Goal: Information Seeking & Learning: Find specific fact

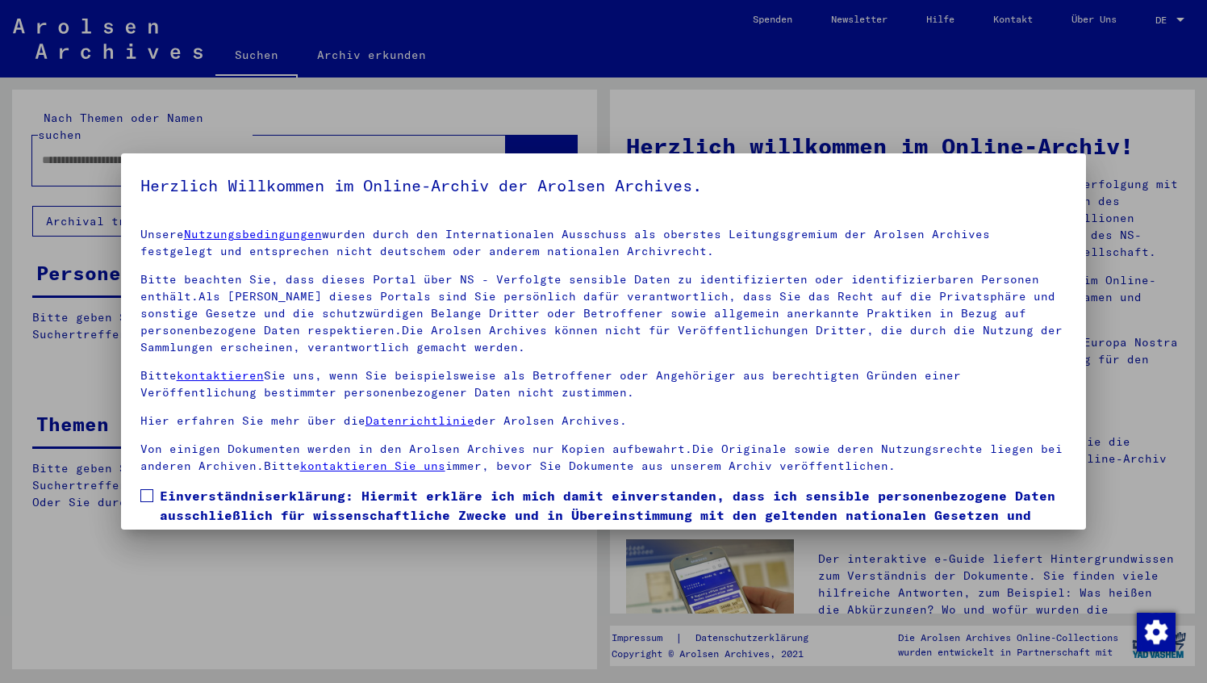
click at [150, 493] on span at bounding box center [146, 495] width 13 height 13
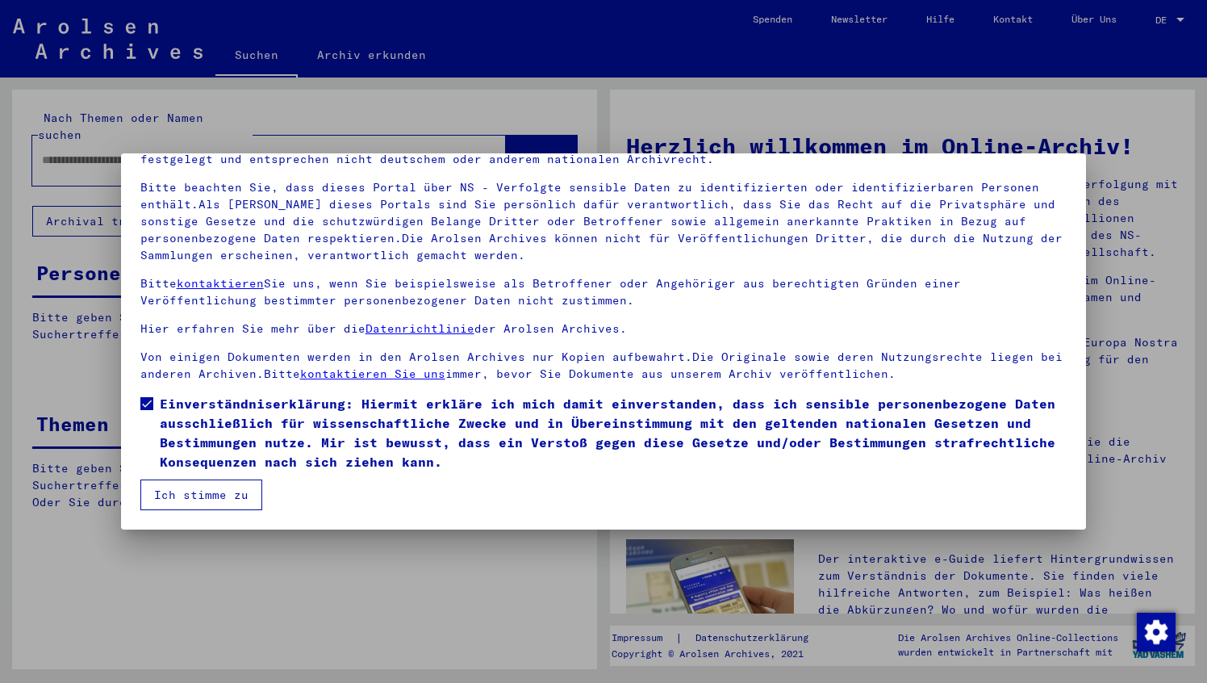
click at [240, 499] on button "Ich stimme zu" at bounding box center [201, 494] width 122 height 31
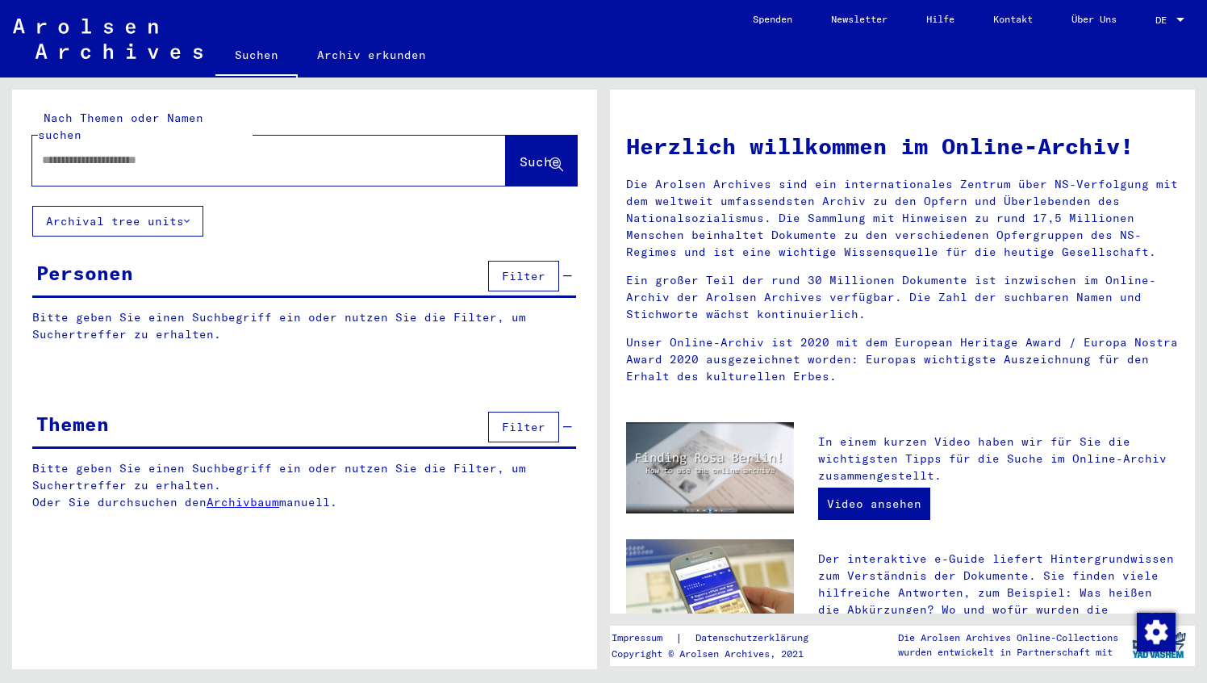
click at [131, 152] on input "text" at bounding box center [250, 160] width 416 height 17
type input "**********"
click at [526, 153] on span "Suche" at bounding box center [540, 161] width 40 height 16
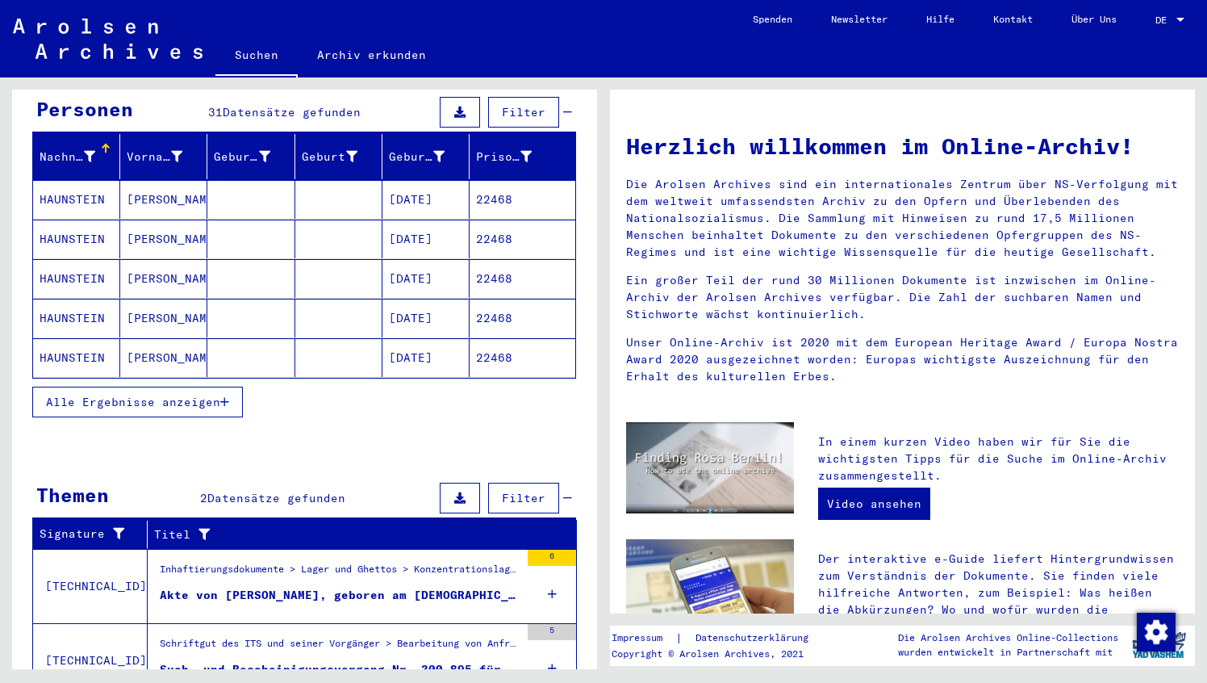
scroll to position [118, 0]
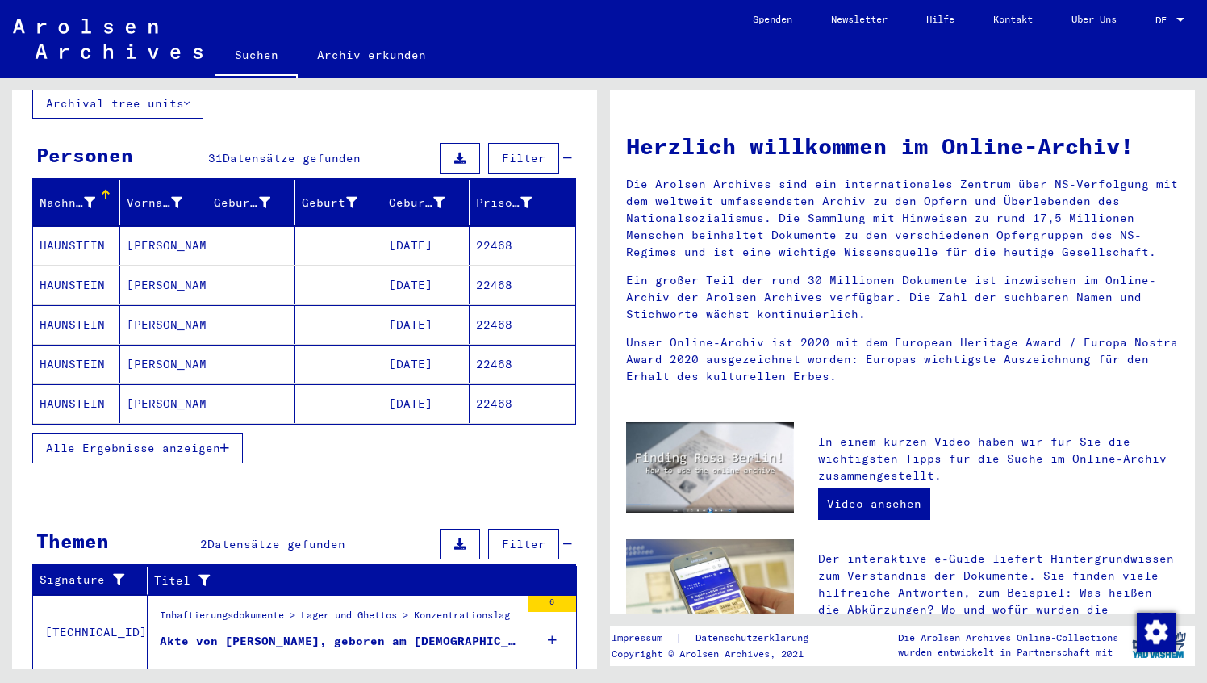
click at [157, 237] on mat-cell "[PERSON_NAME]" at bounding box center [163, 245] width 87 height 39
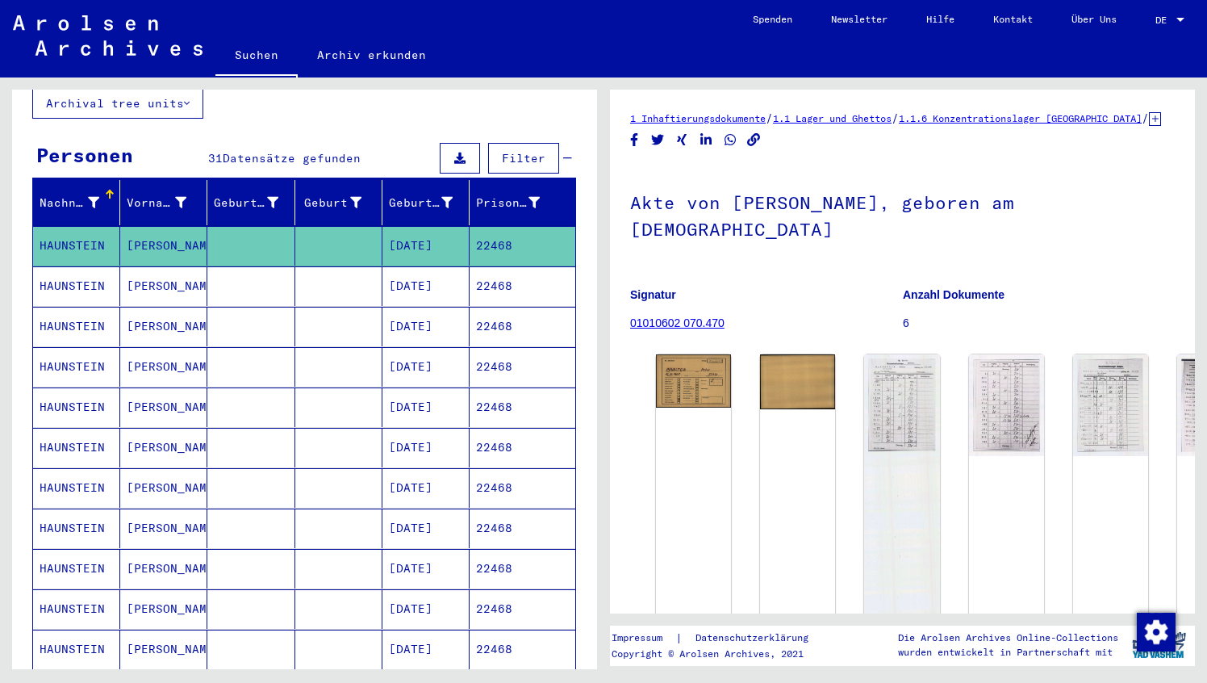
click at [147, 271] on mat-cell "[PERSON_NAME]" at bounding box center [163, 286] width 87 height 40
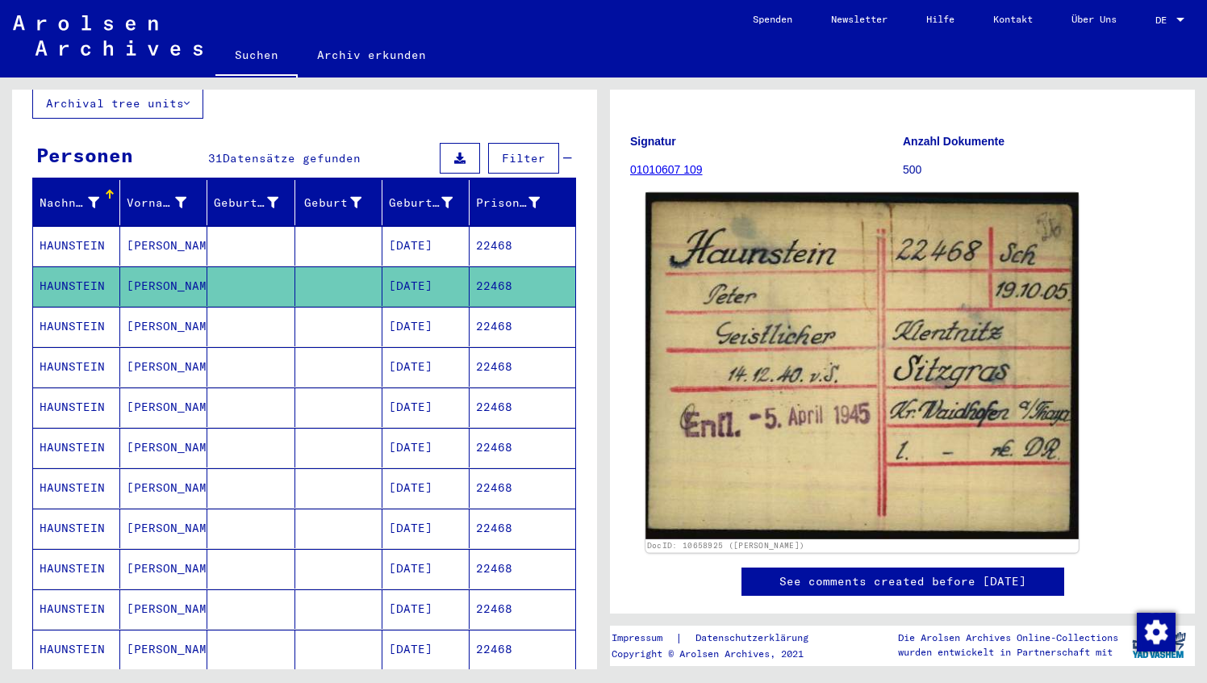
scroll to position [117, 0]
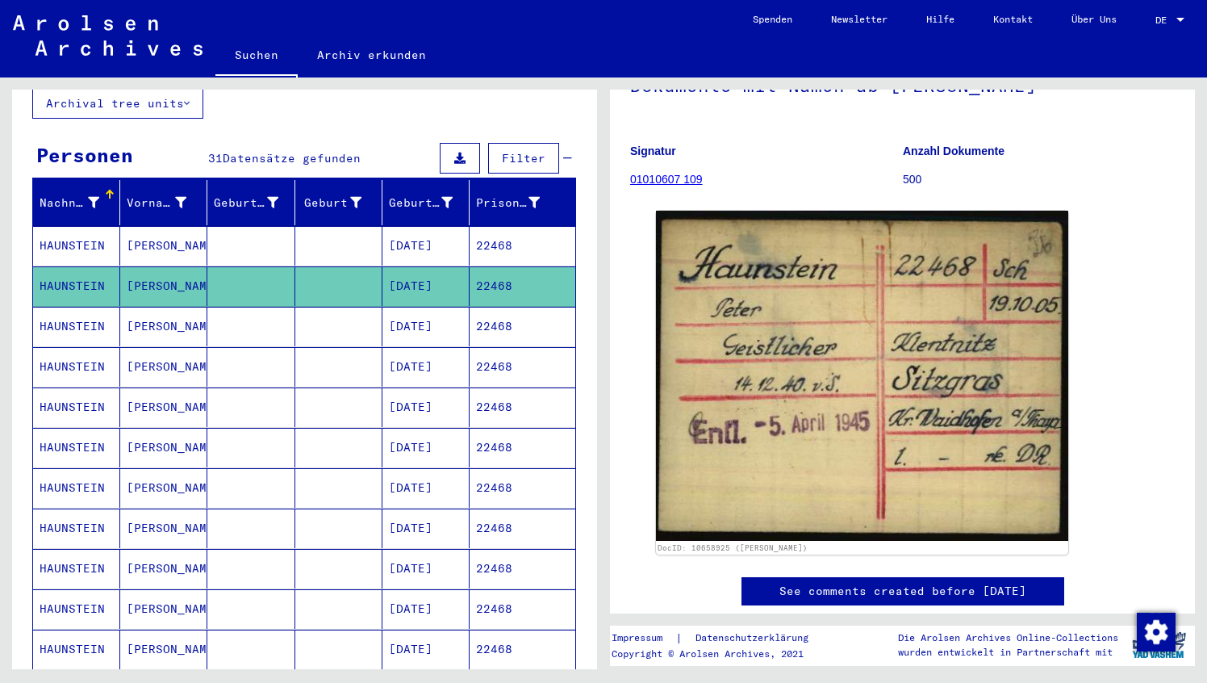
click at [157, 312] on mat-cell "[PERSON_NAME]" at bounding box center [163, 327] width 87 height 40
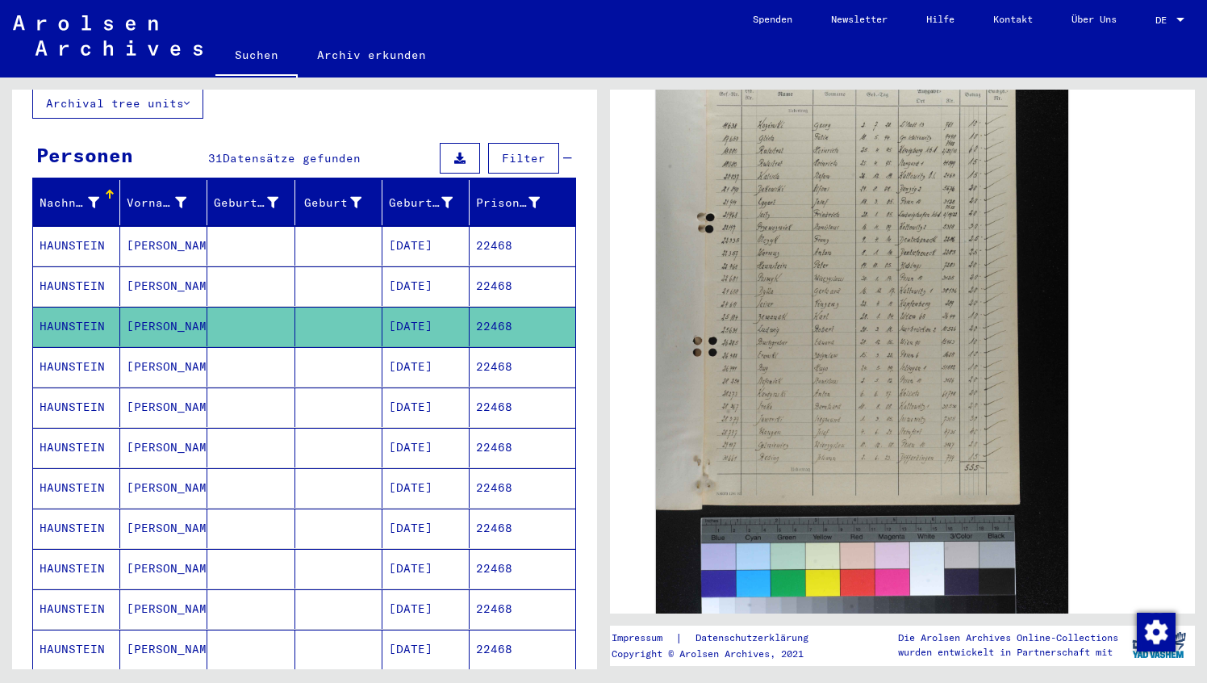
scroll to position [480, 0]
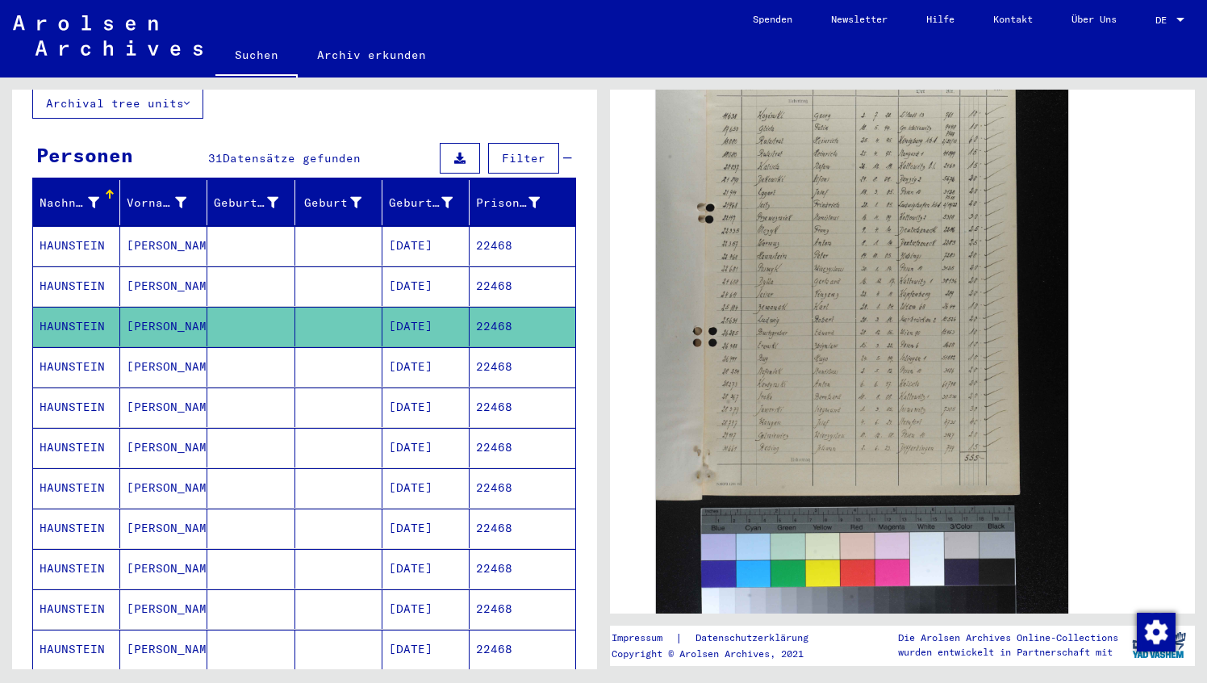
click at [86, 349] on mat-cell "HAUNSTEIN" at bounding box center [76, 367] width 87 height 40
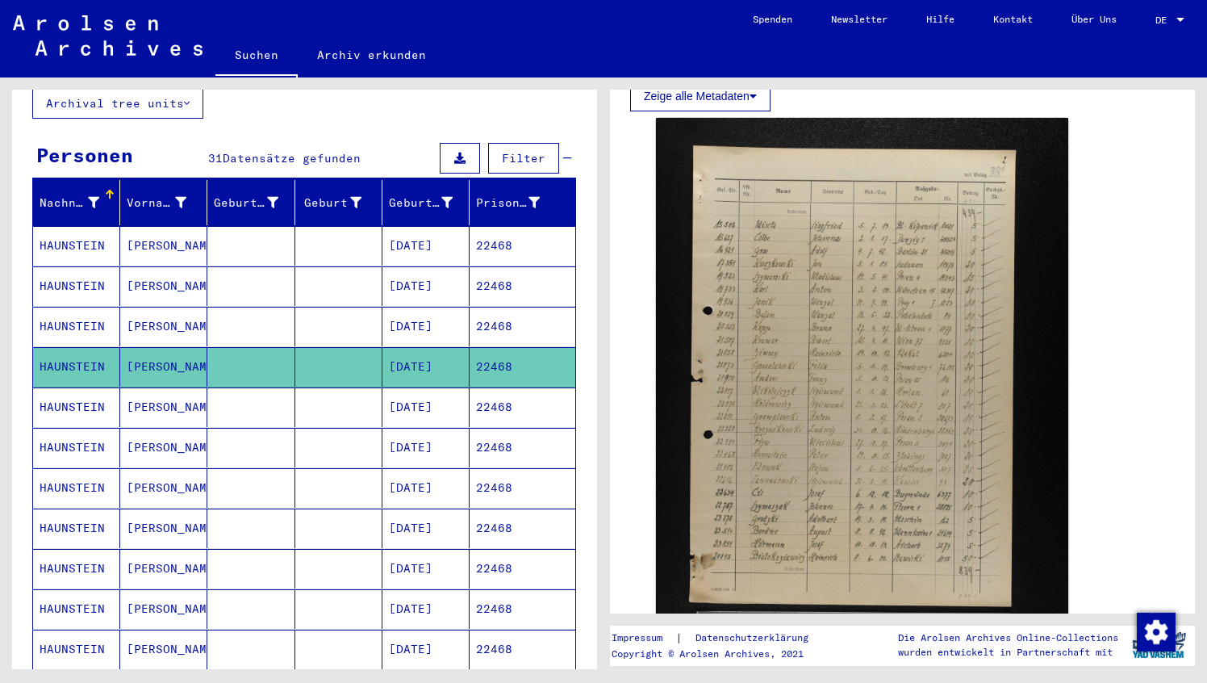
scroll to position [376, 0]
click at [90, 394] on mat-cell "HAUNSTEIN" at bounding box center [76, 407] width 87 height 40
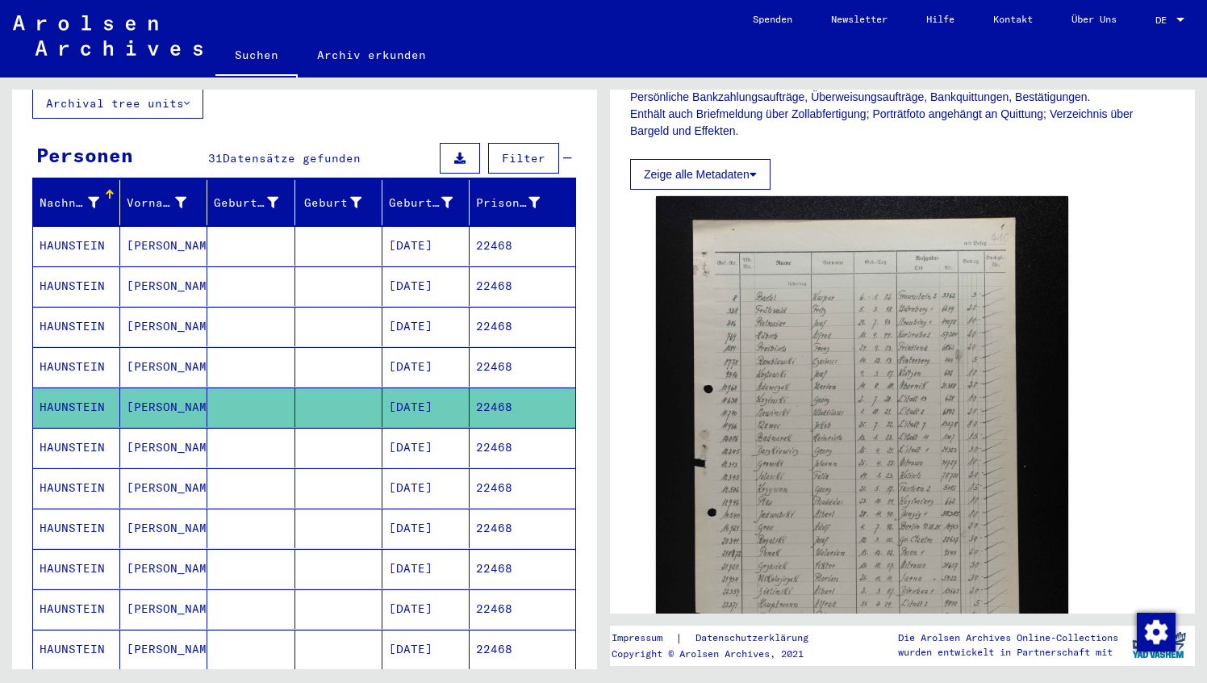
scroll to position [303, 0]
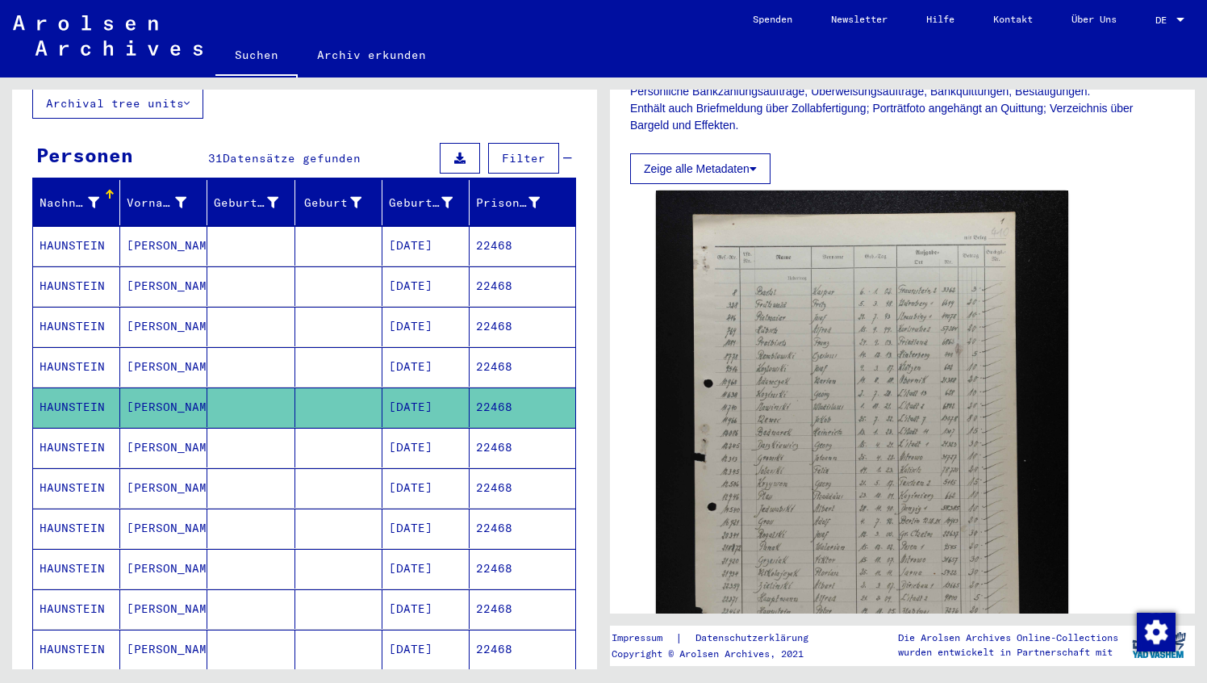
click at [83, 428] on mat-cell "HAUNSTEIN" at bounding box center [76, 448] width 87 height 40
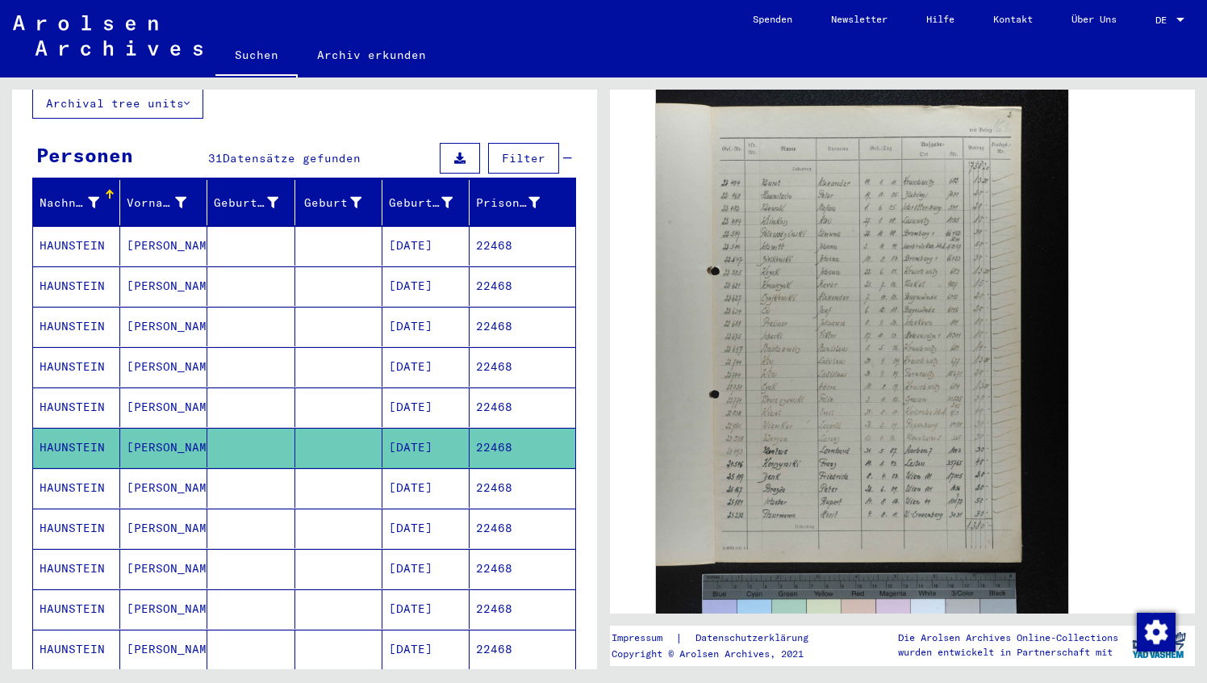
scroll to position [452, 0]
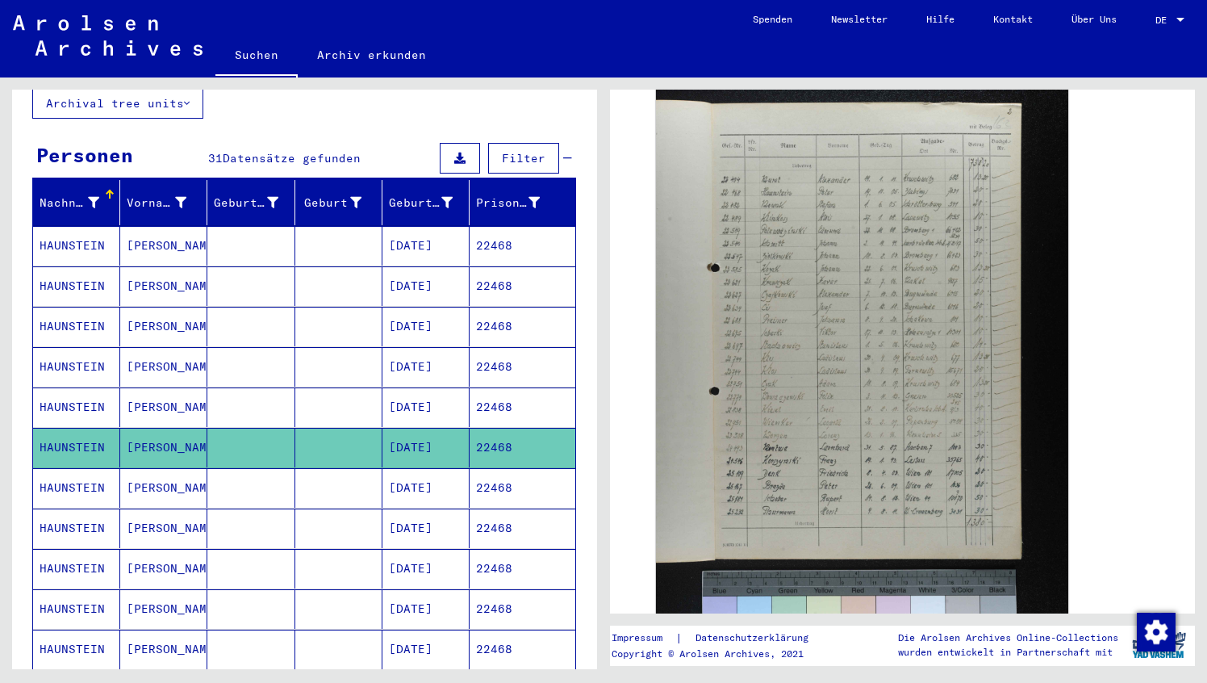
click at [87, 474] on mat-cell "HAUNSTEIN" at bounding box center [76, 488] width 87 height 40
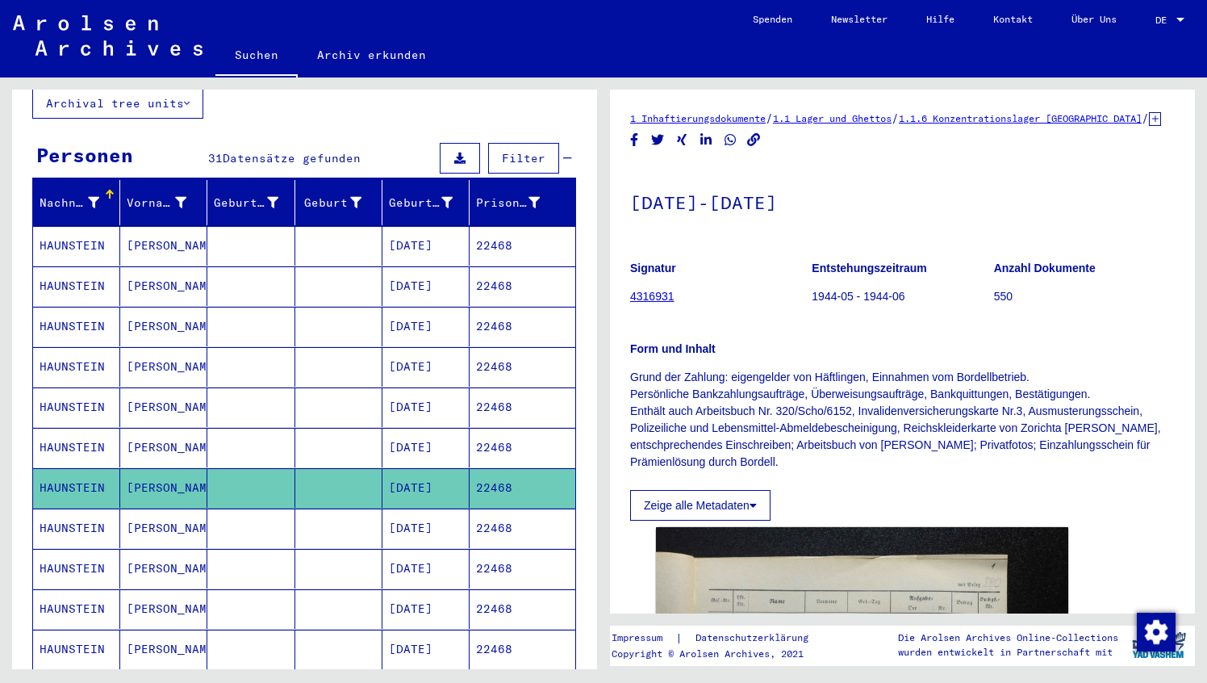
click at [91, 516] on mat-cell "HAUNSTEIN" at bounding box center [76, 528] width 87 height 40
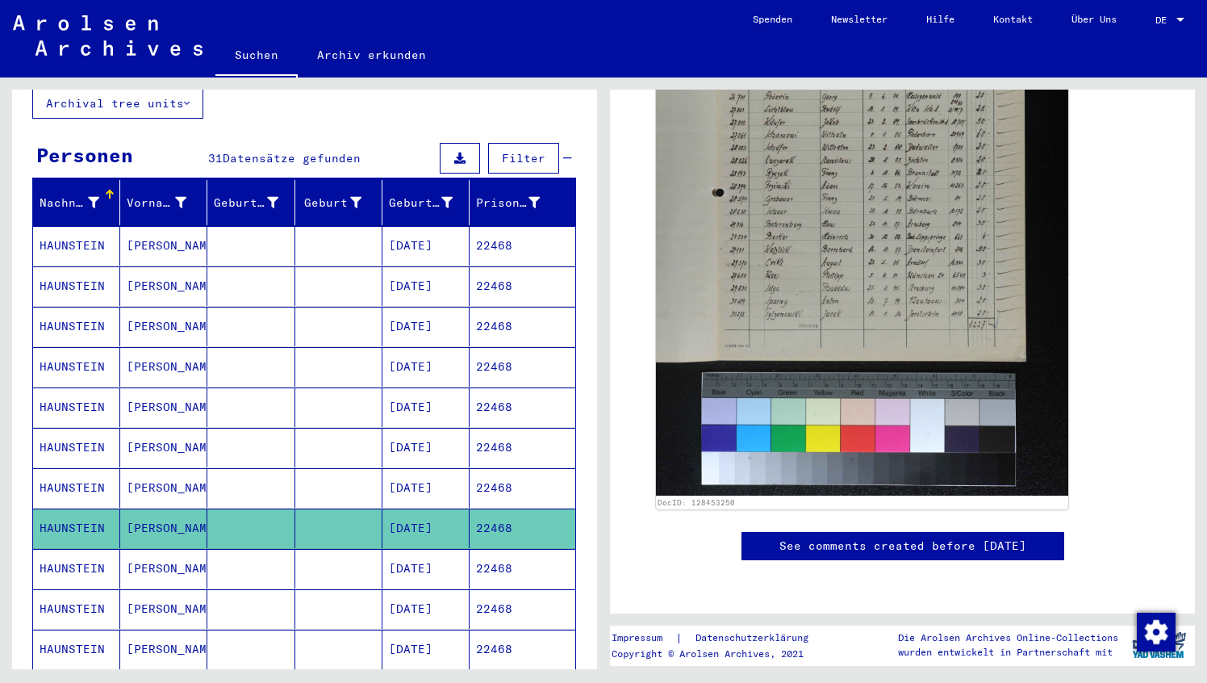
scroll to position [720, 0]
click at [77, 549] on mat-cell "HAUNSTEIN" at bounding box center [76, 569] width 87 height 40
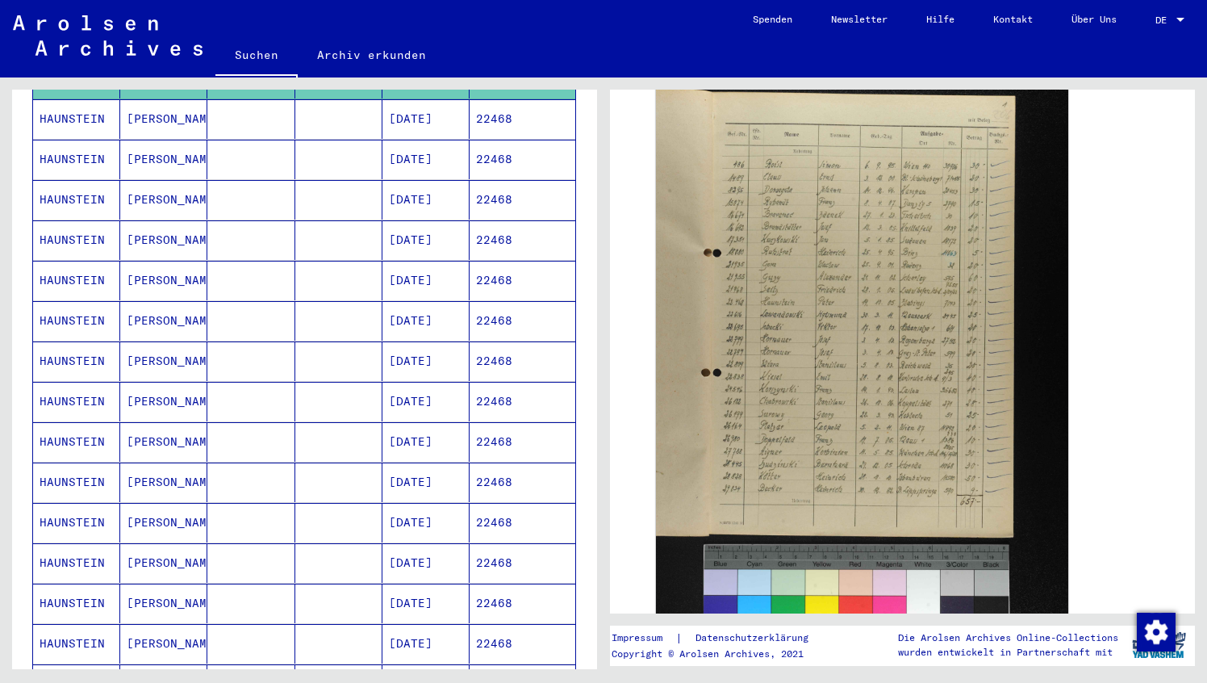
click at [84, 301] on mat-cell "HAUNSTEIN" at bounding box center [76, 321] width 87 height 40
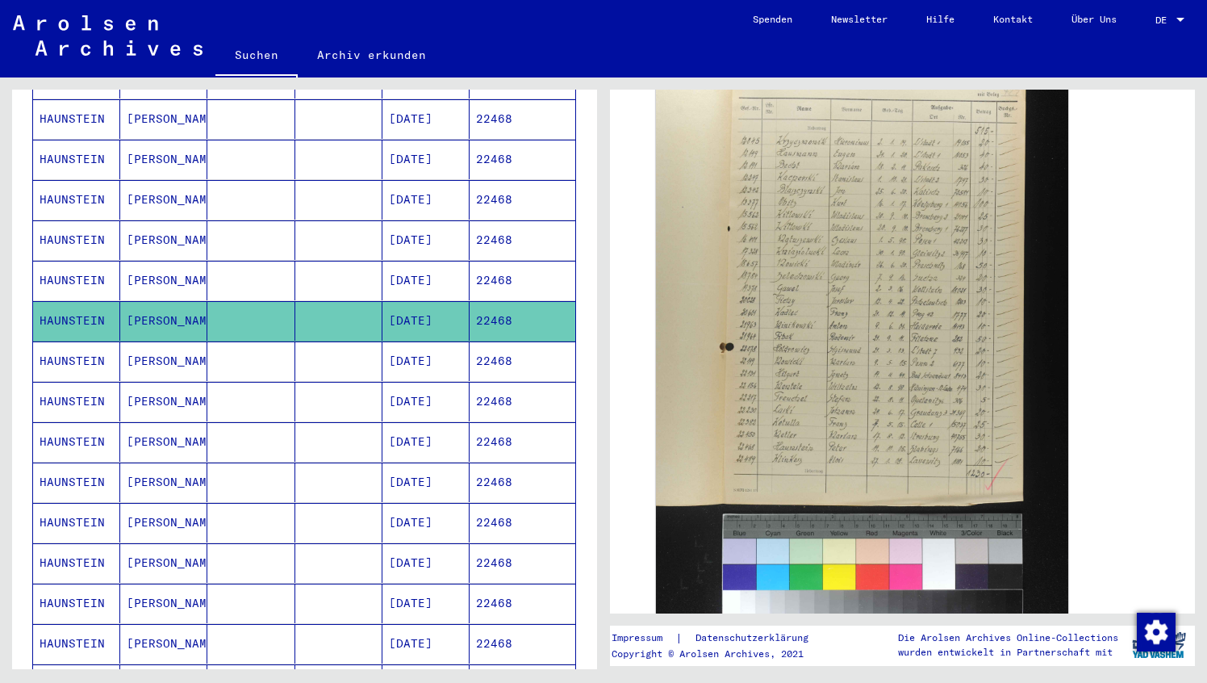
click at [91, 543] on mat-cell "HAUNSTEIN" at bounding box center [76, 563] width 87 height 40
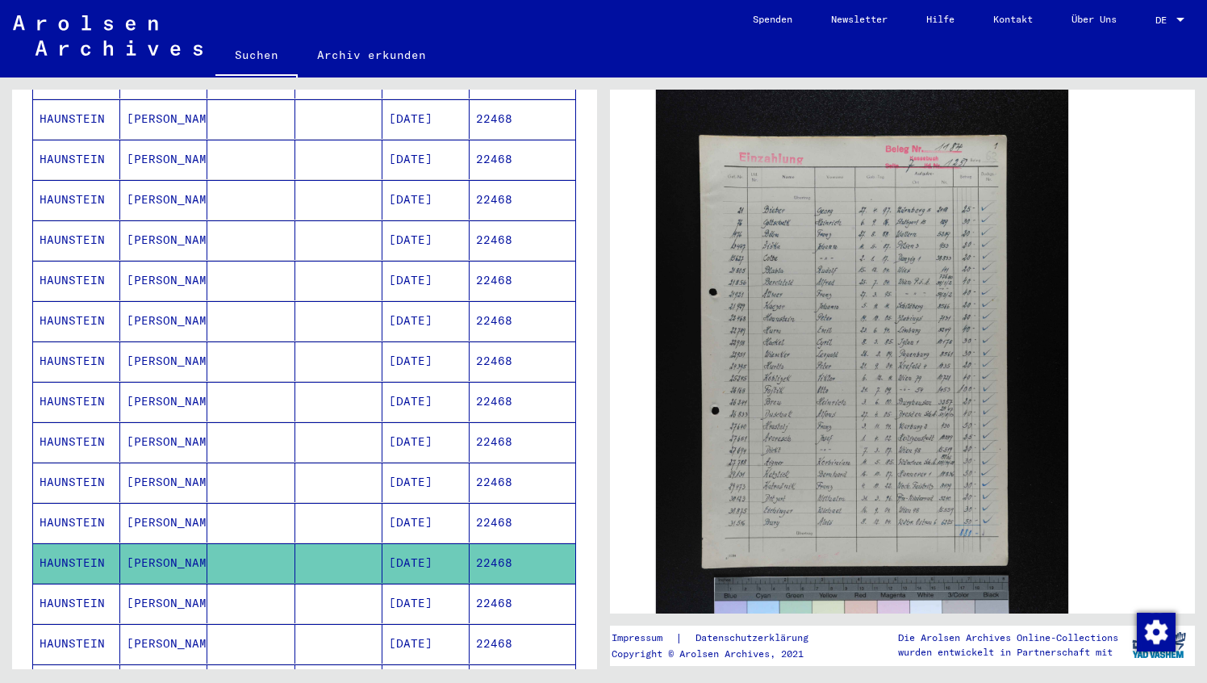
click at [74, 584] on mat-cell "HAUNSTEIN" at bounding box center [76, 604] width 87 height 40
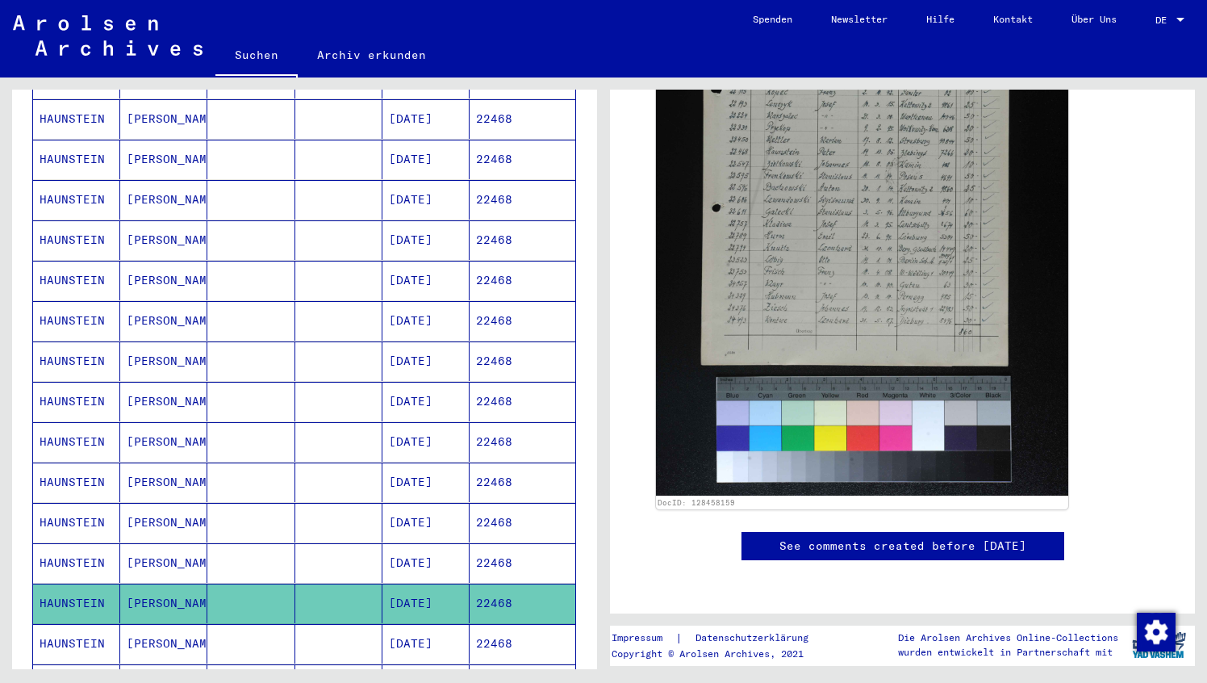
click at [73, 628] on icon at bounding box center [67, 618] width 40 height 65
click at [84, 630] on icon at bounding box center [67, 618] width 40 height 65
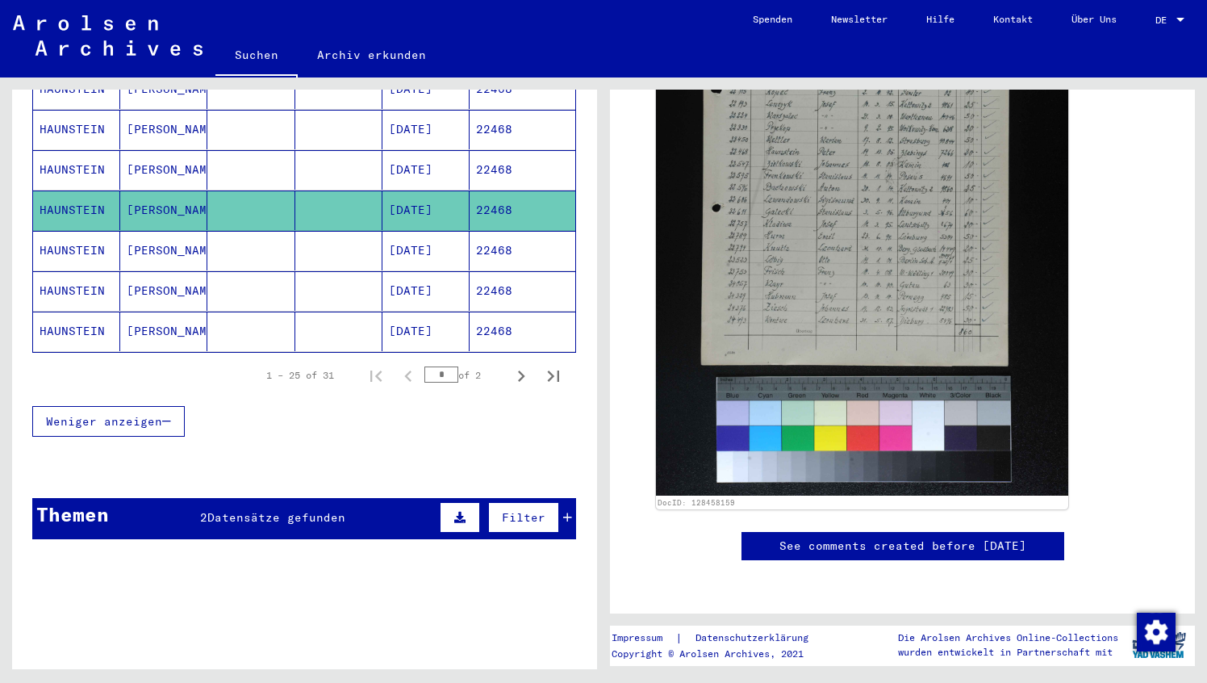
click at [83, 316] on mat-cell "HAUNSTEIN" at bounding box center [76, 332] width 87 height 40
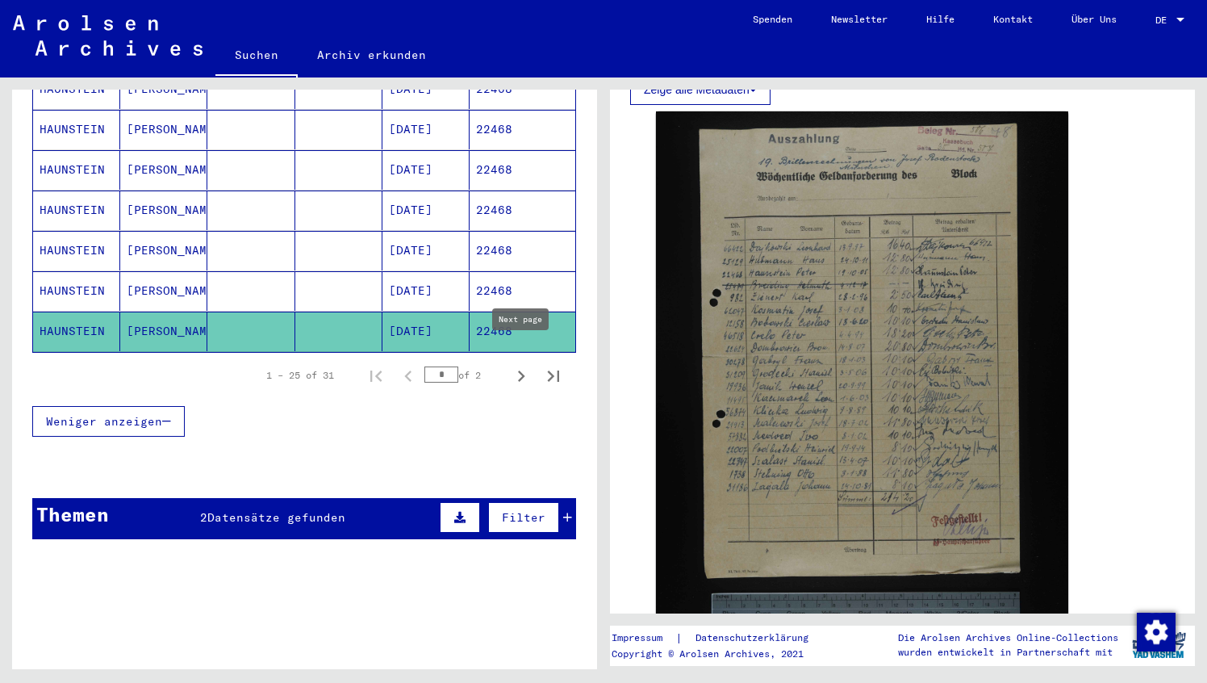
click at [521, 365] on icon "Next page" at bounding box center [521, 376] width 23 height 23
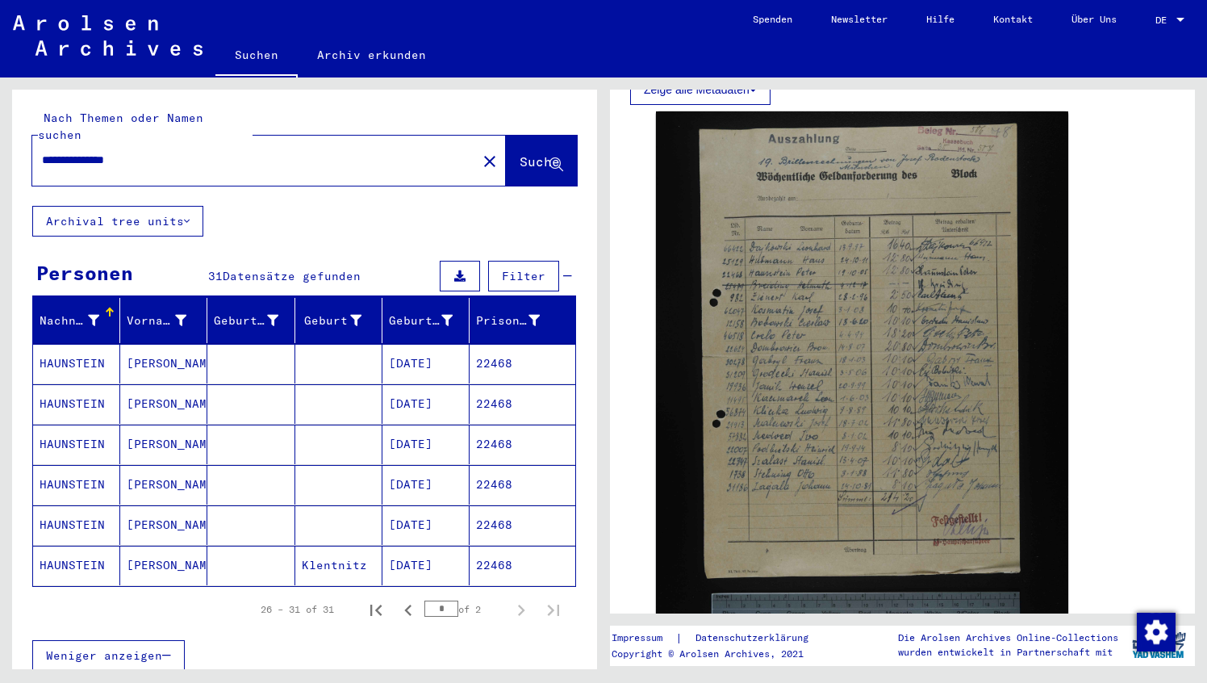
click at [85, 349] on mat-cell "HAUNSTEIN" at bounding box center [76, 364] width 87 height 40
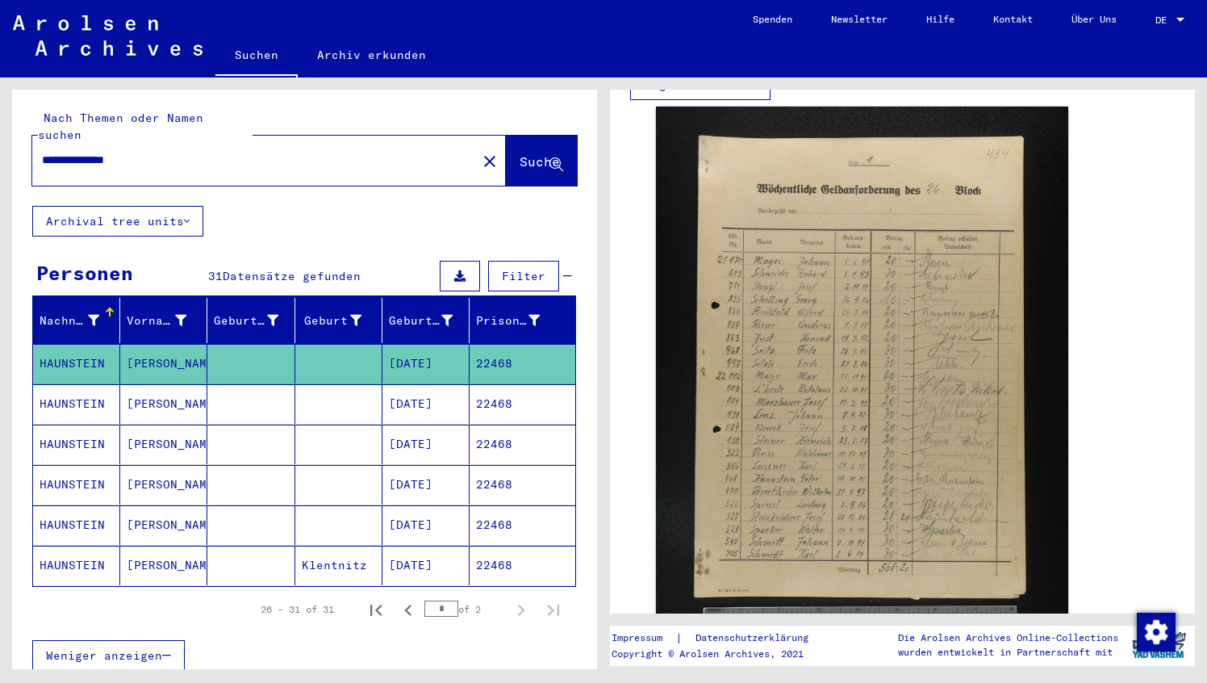
click at [81, 384] on mat-cell "HAUNSTEIN" at bounding box center [76, 404] width 87 height 40
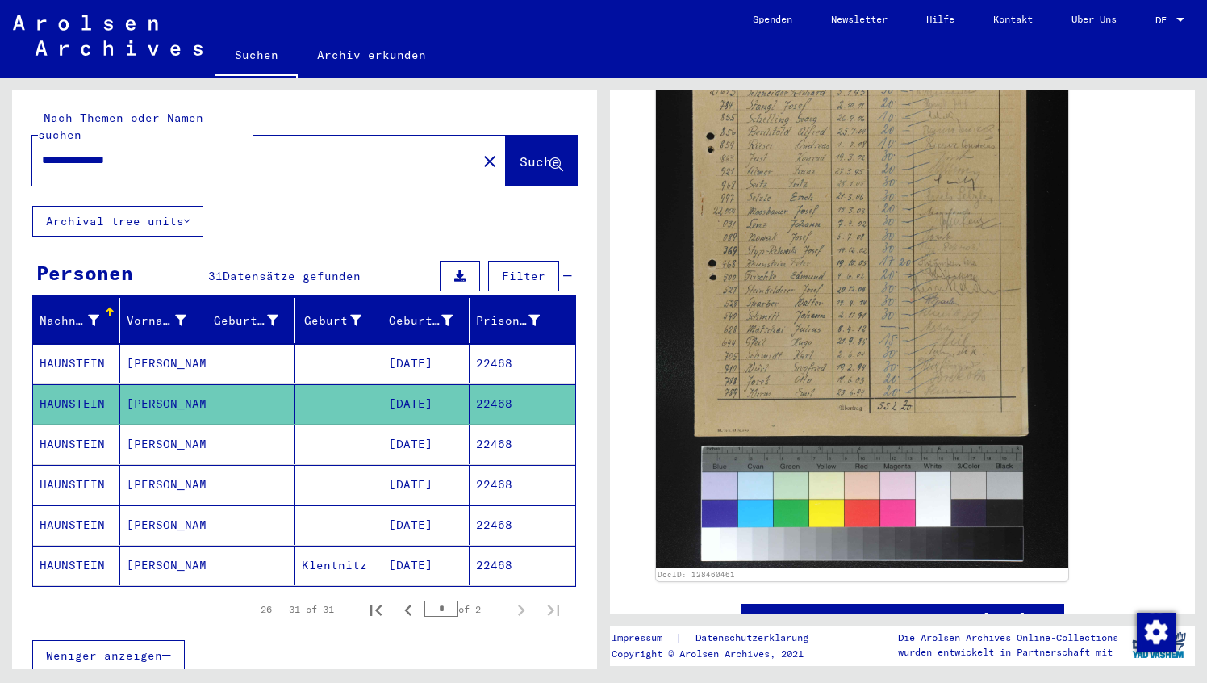
click at [91, 546] on mat-cell "HAUNSTEIN" at bounding box center [76, 566] width 87 height 40
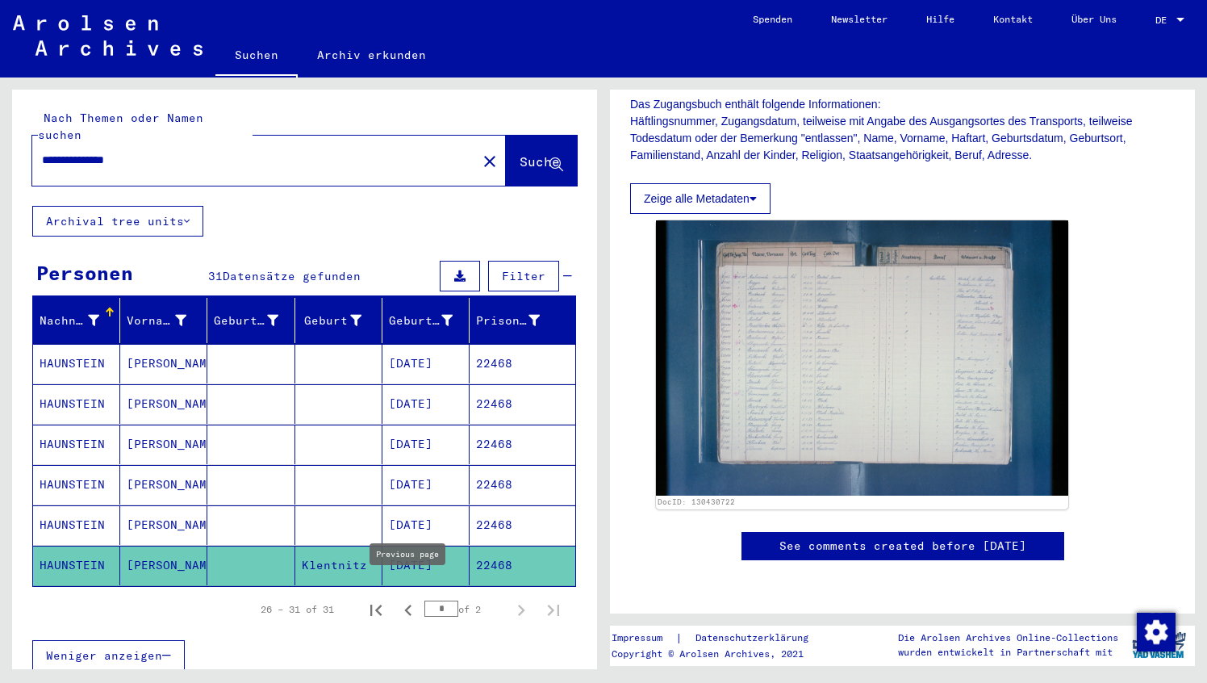
click at [404, 599] on icon "Previous page" at bounding box center [408, 610] width 23 height 23
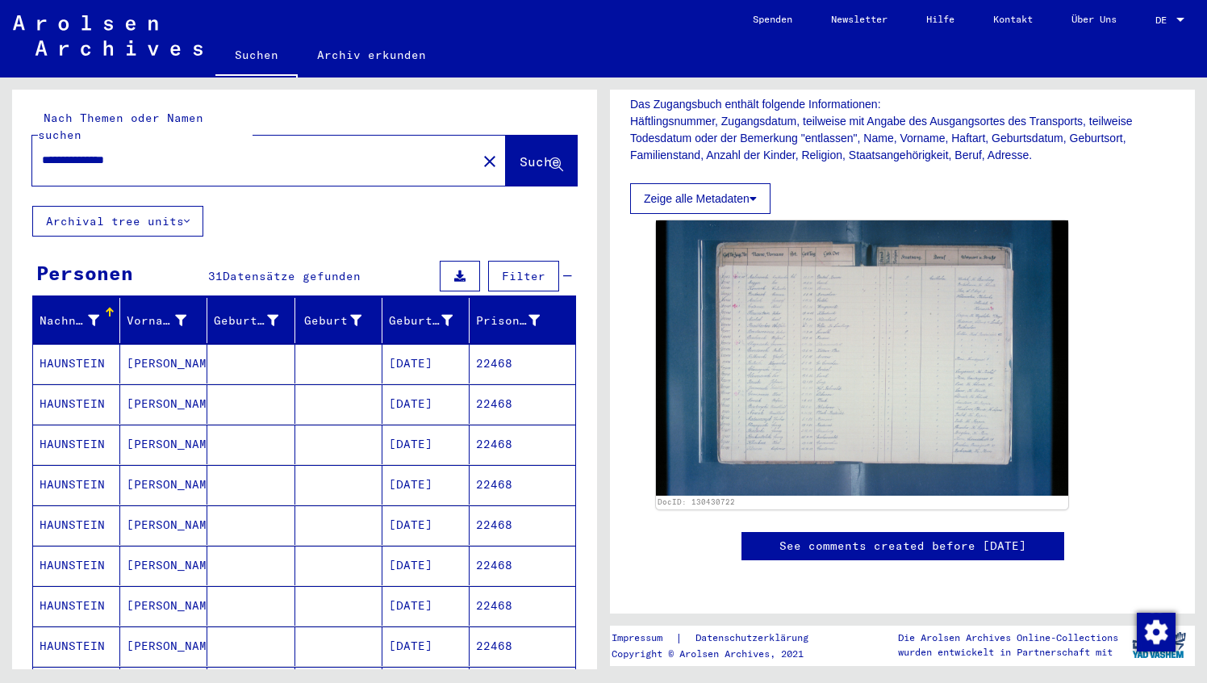
click at [76, 356] on mat-cell "HAUNSTEIN" at bounding box center [76, 364] width 87 height 40
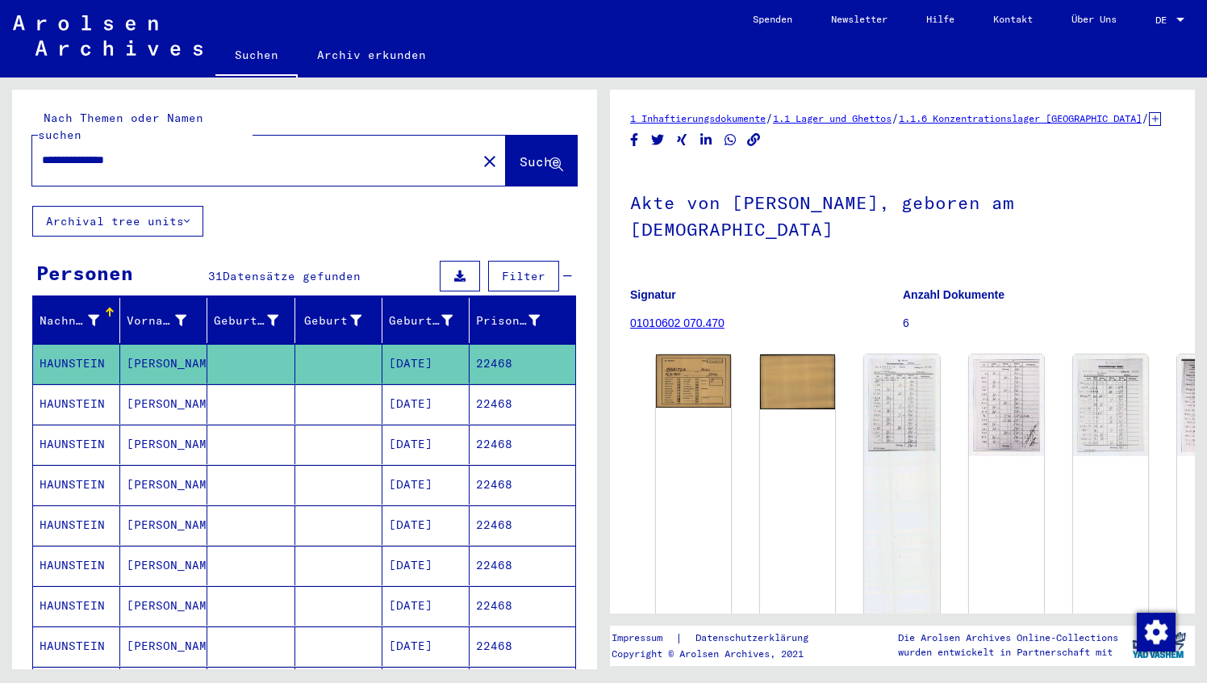
click at [89, 393] on mat-cell "HAUNSTEIN" at bounding box center [76, 404] width 87 height 40
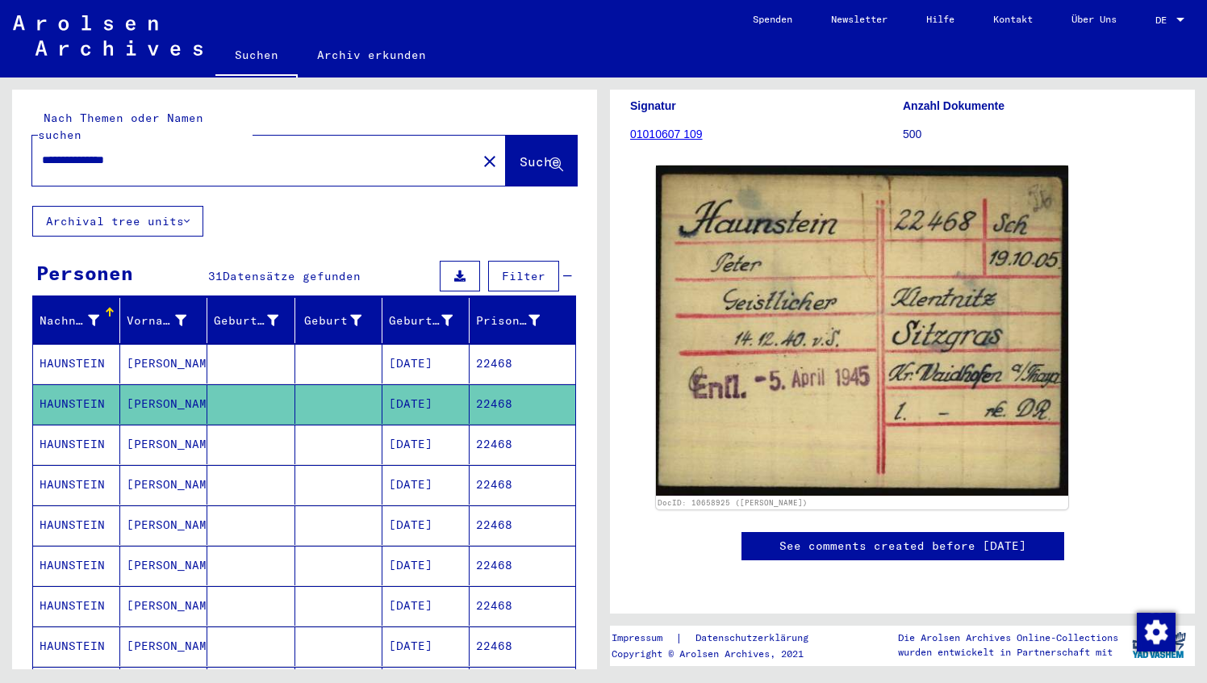
click at [84, 350] on mat-cell "HAUNSTEIN" at bounding box center [76, 364] width 87 height 40
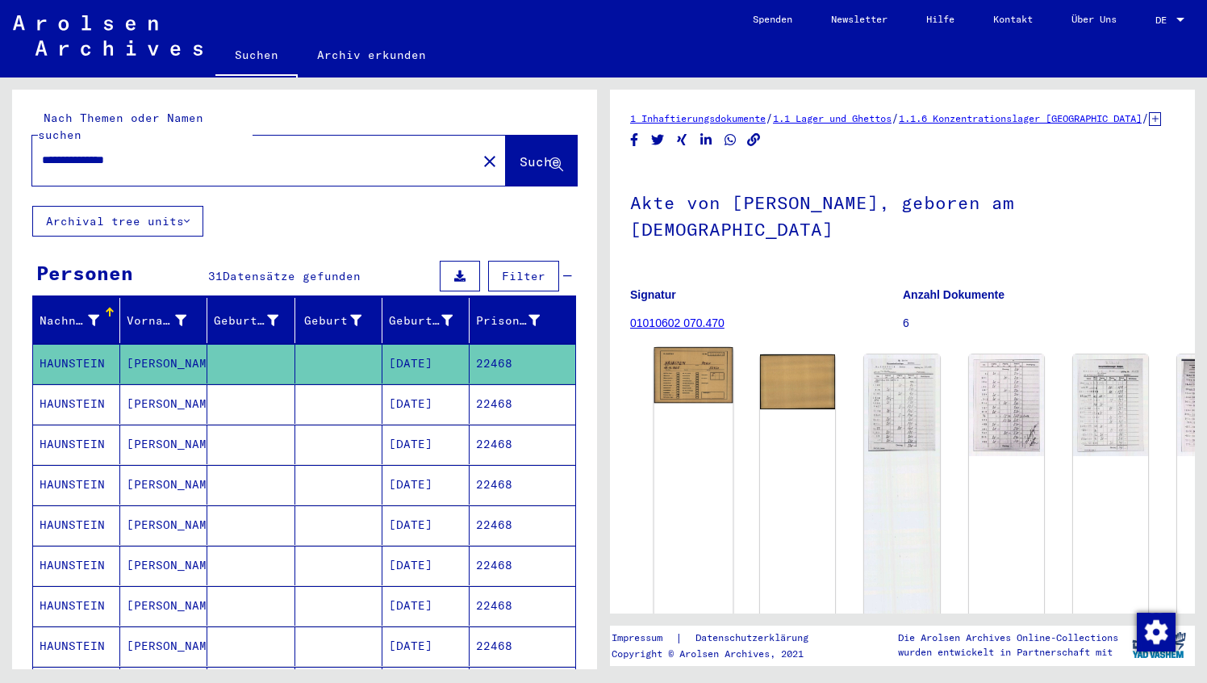
click at [701, 351] on img at bounding box center [694, 375] width 79 height 56
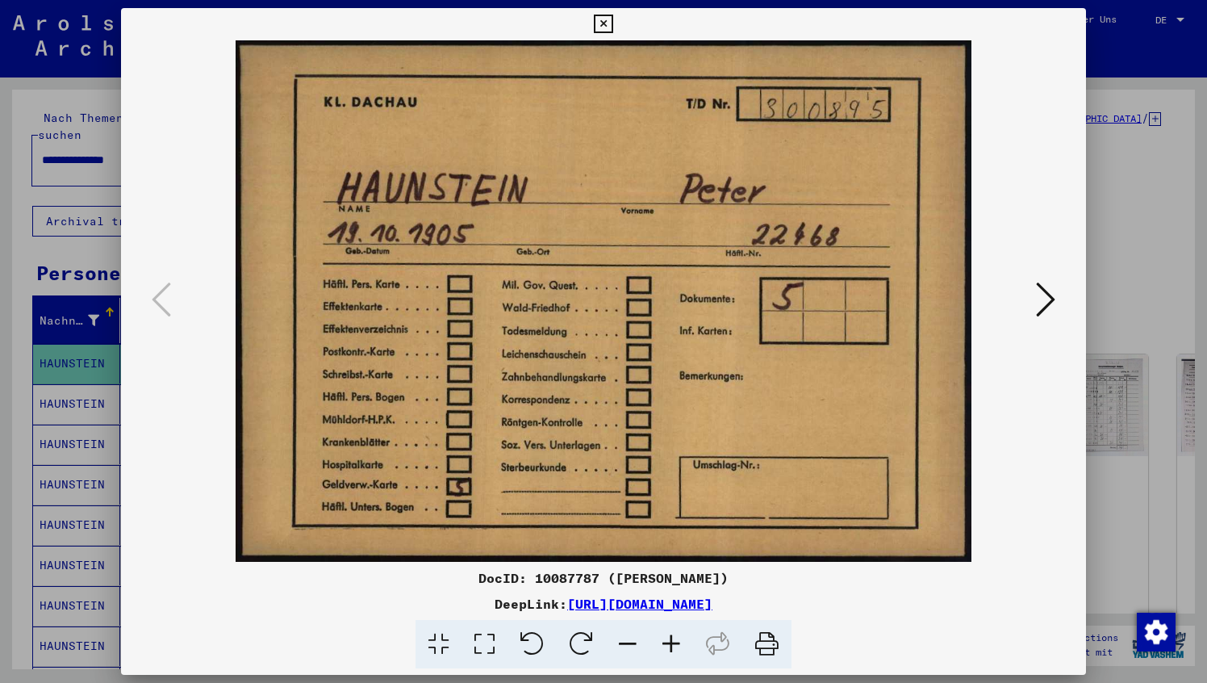
click at [1028, 295] on img at bounding box center [604, 300] width 856 height 521
click at [1043, 296] on icon at bounding box center [1045, 299] width 19 height 39
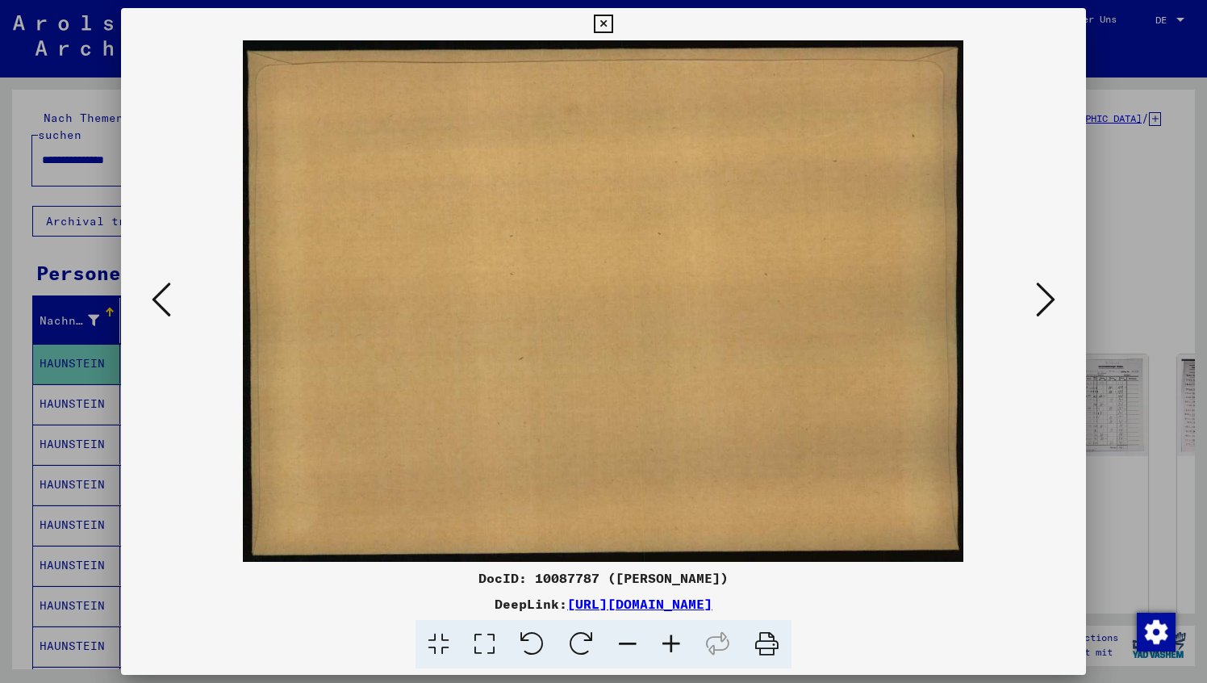
click at [1043, 296] on icon at bounding box center [1045, 299] width 19 height 39
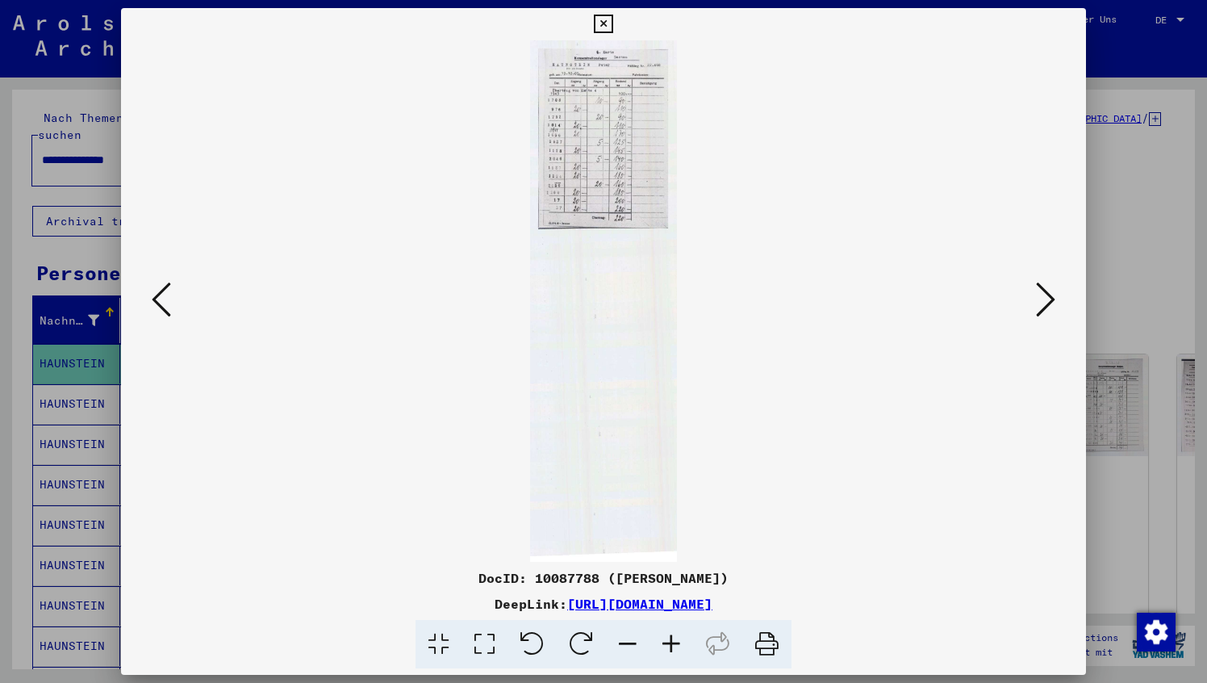
click at [1040, 296] on icon at bounding box center [1045, 299] width 19 height 39
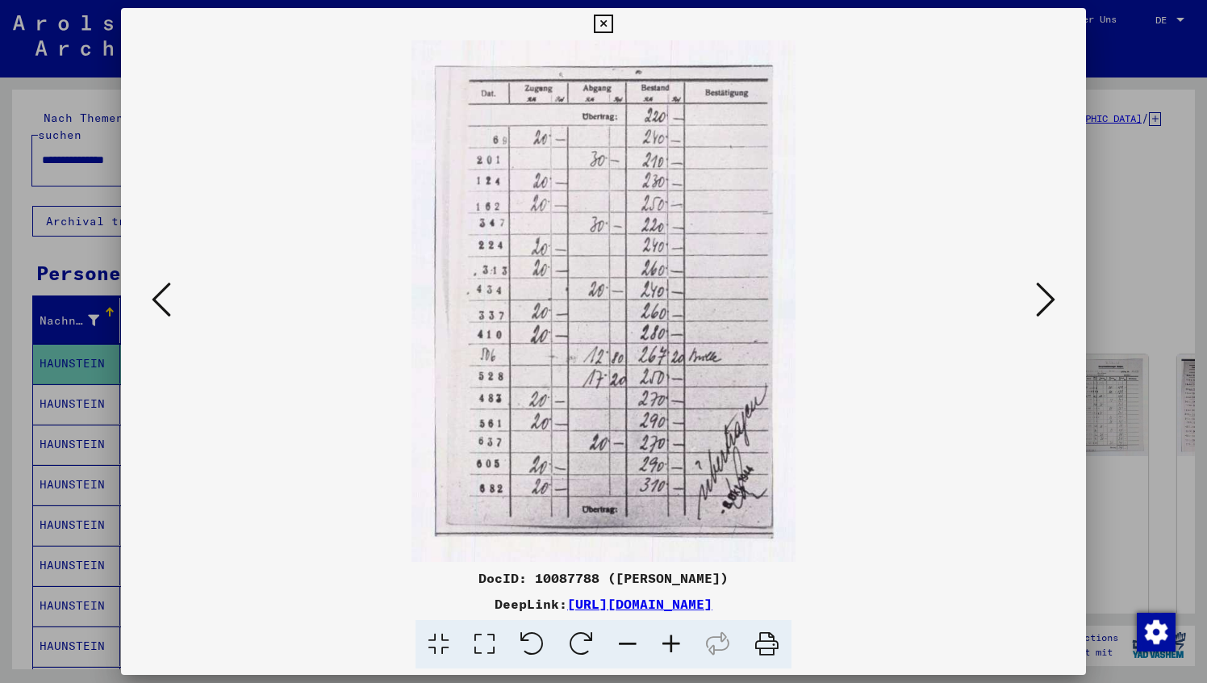
click at [1040, 296] on icon at bounding box center [1045, 299] width 19 height 39
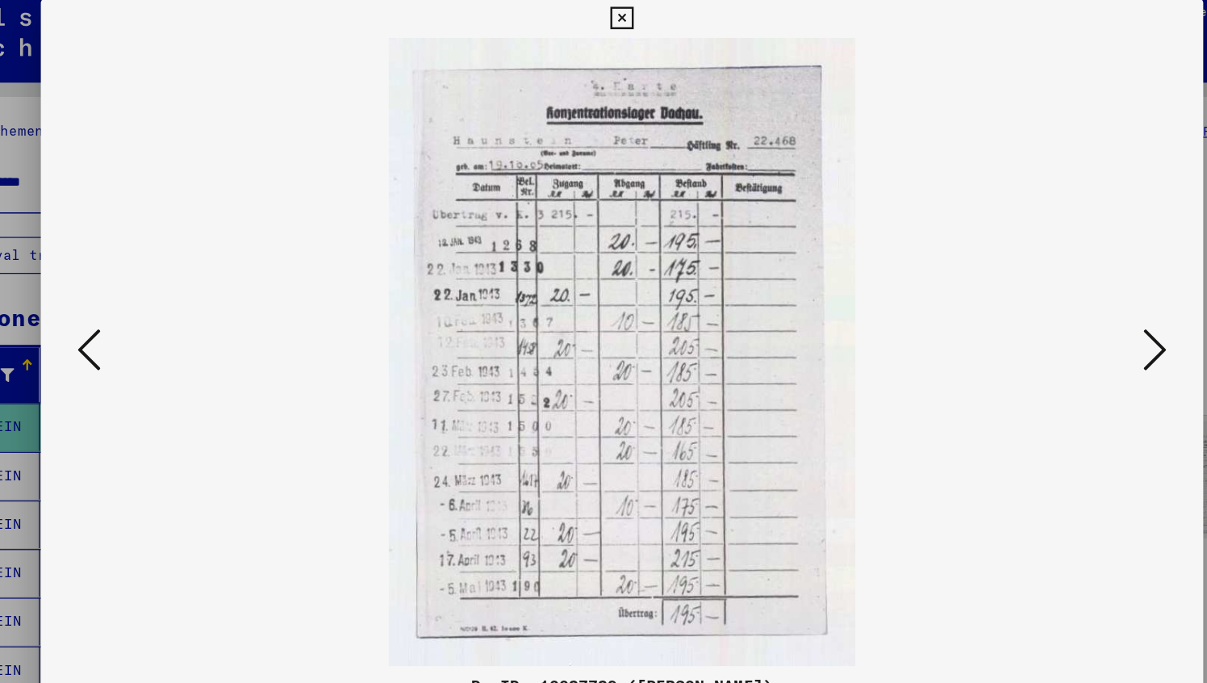
click at [1045, 295] on icon at bounding box center [1045, 299] width 19 height 39
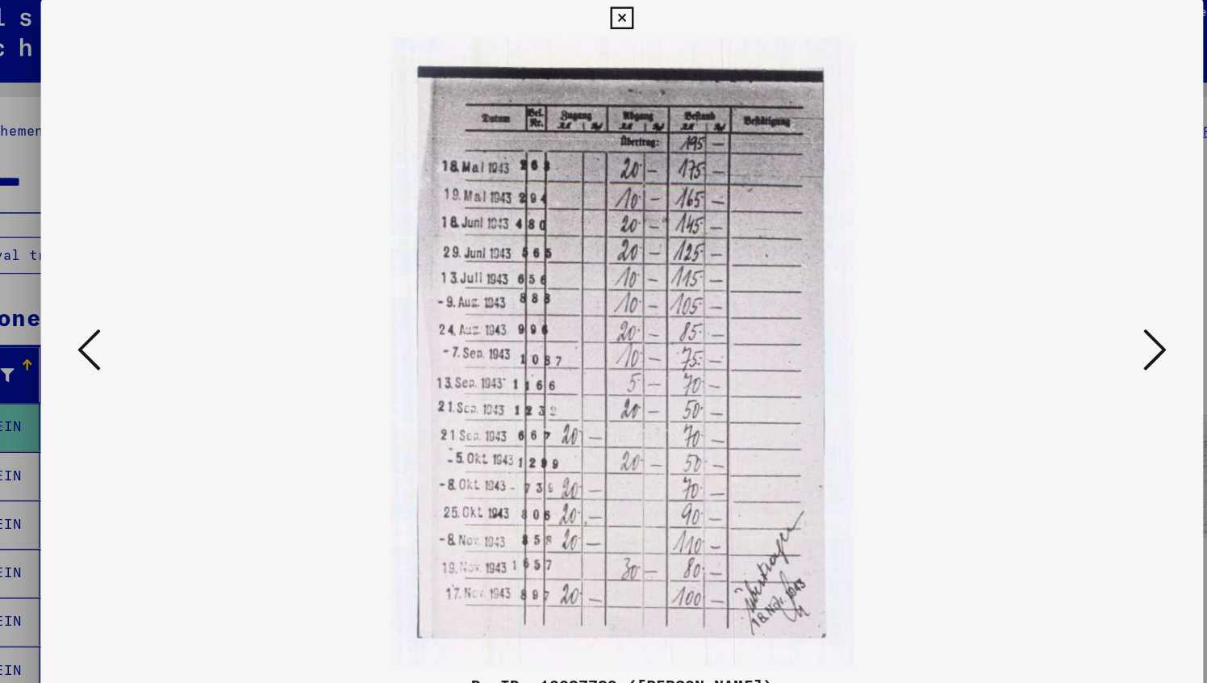
click at [1045, 295] on icon at bounding box center [1045, 299] width 19 height 39
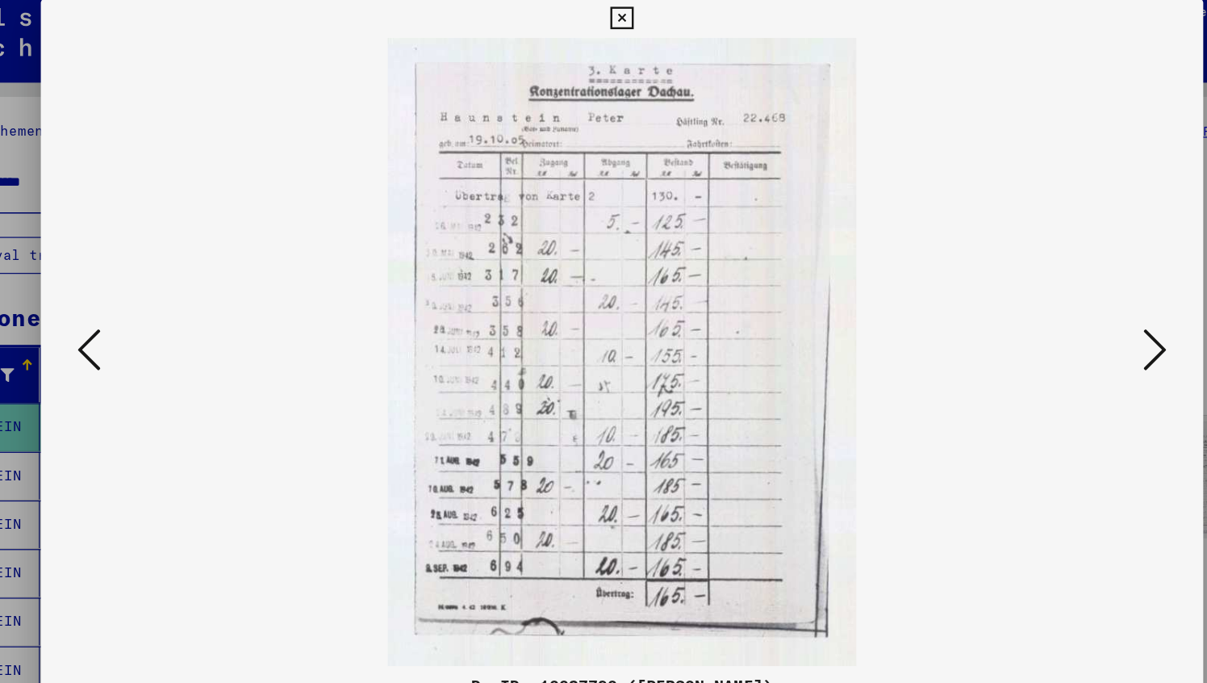
click at [1045, 295] on icon at bounding box center [1045, 299] width 19 height 39
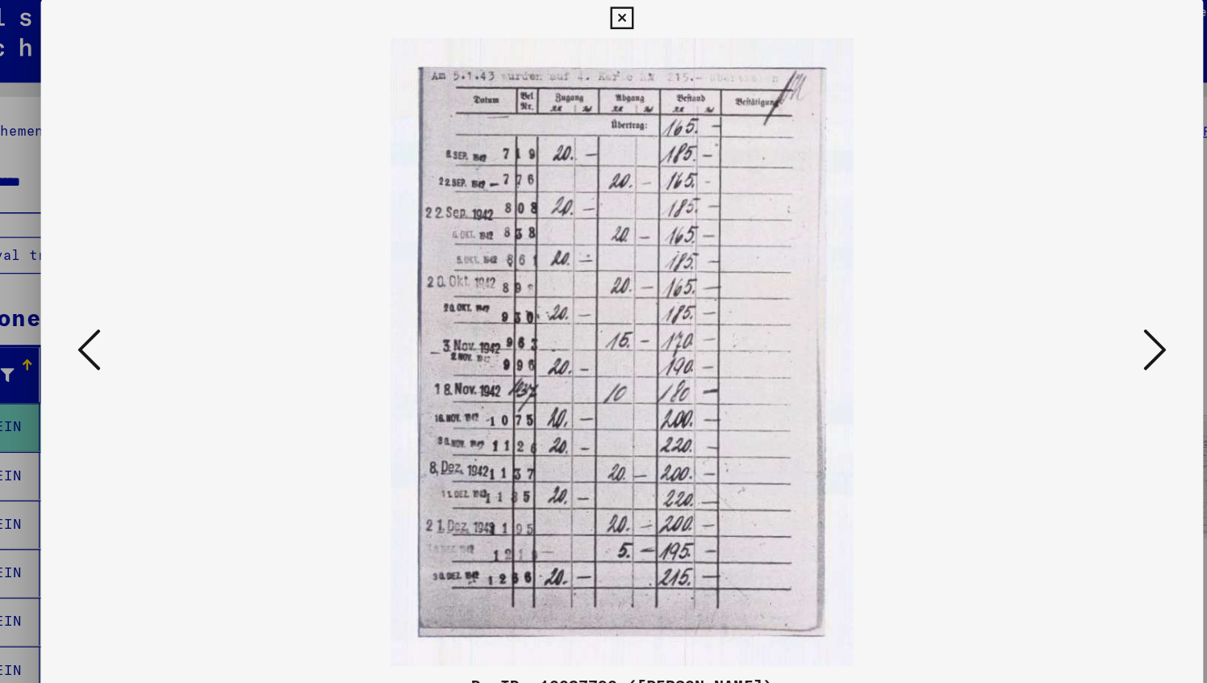
click at [1045, 295] on icon at bounding box center [1045, 299] width 19 height 39
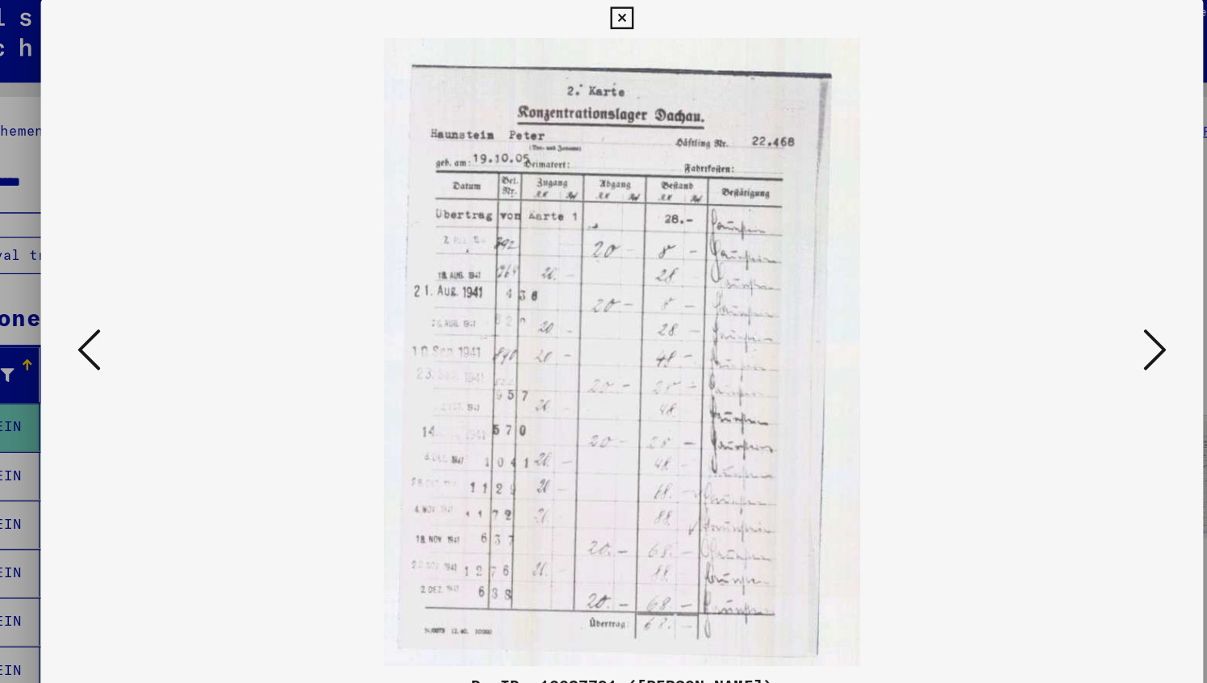
click at [1045, 295] on icon at bounding box center [1045, 299] width 19 height 39
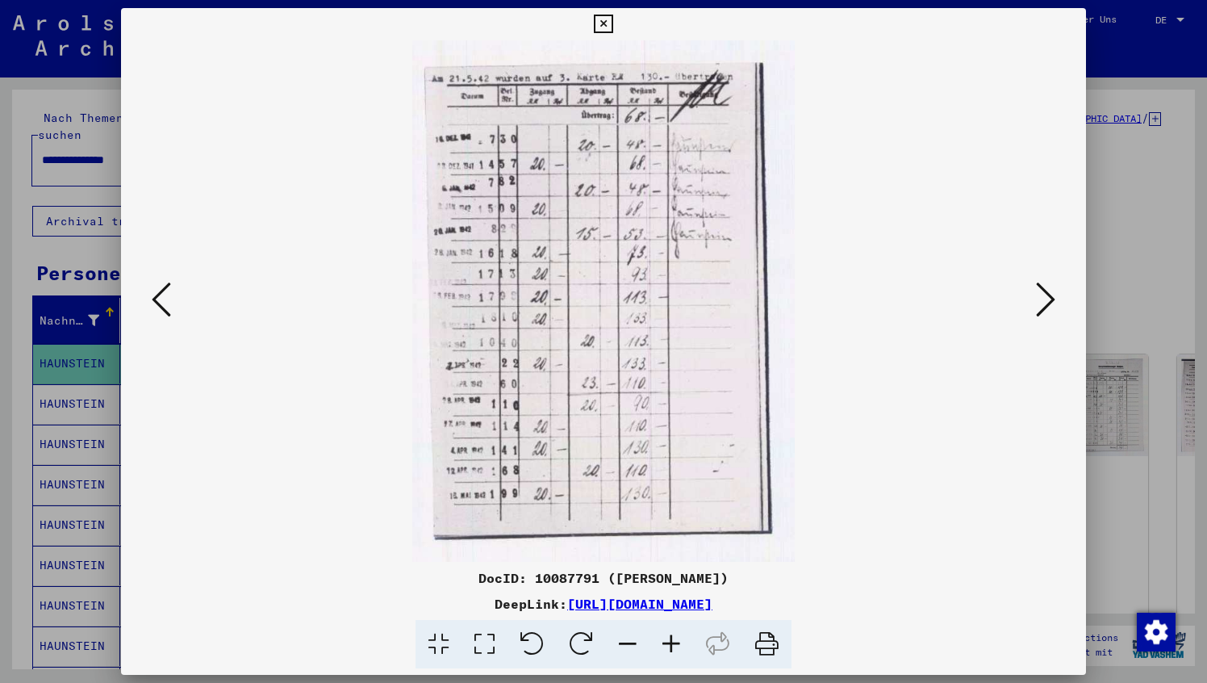
click at [1046, 302] on icon at bounding box center [1045, 299] width 19 height 39
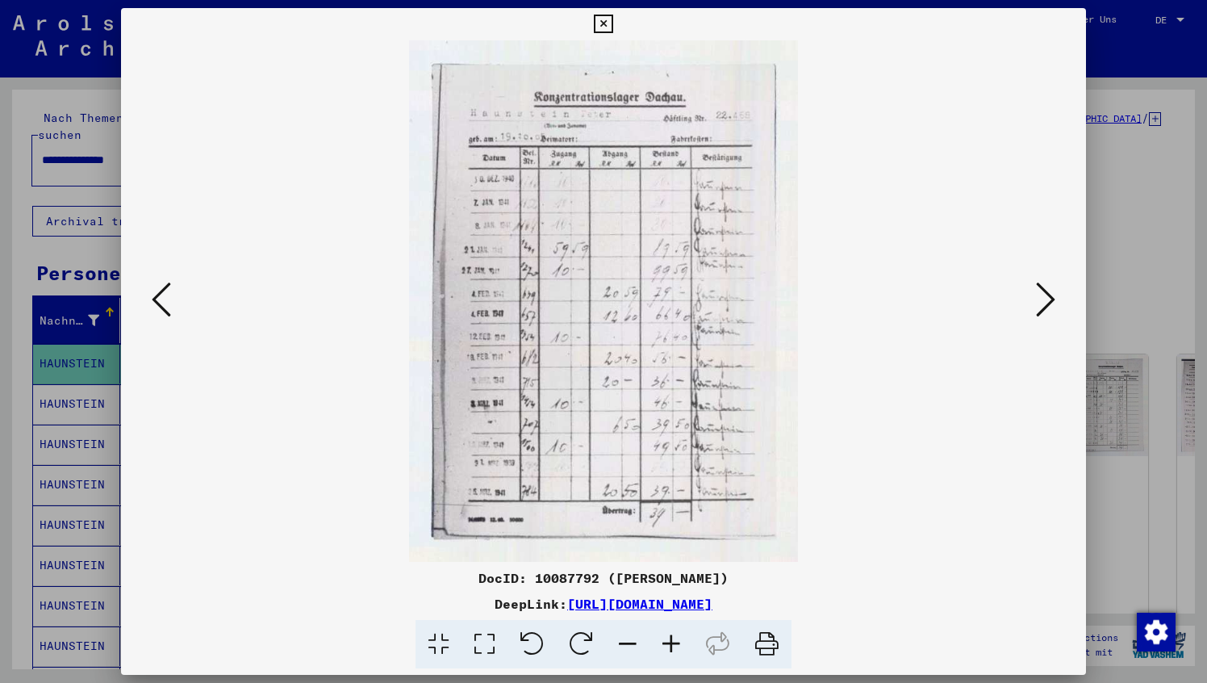
click at [1046, 302] on icon at bounding box center [1045, 299] width 19 height 39
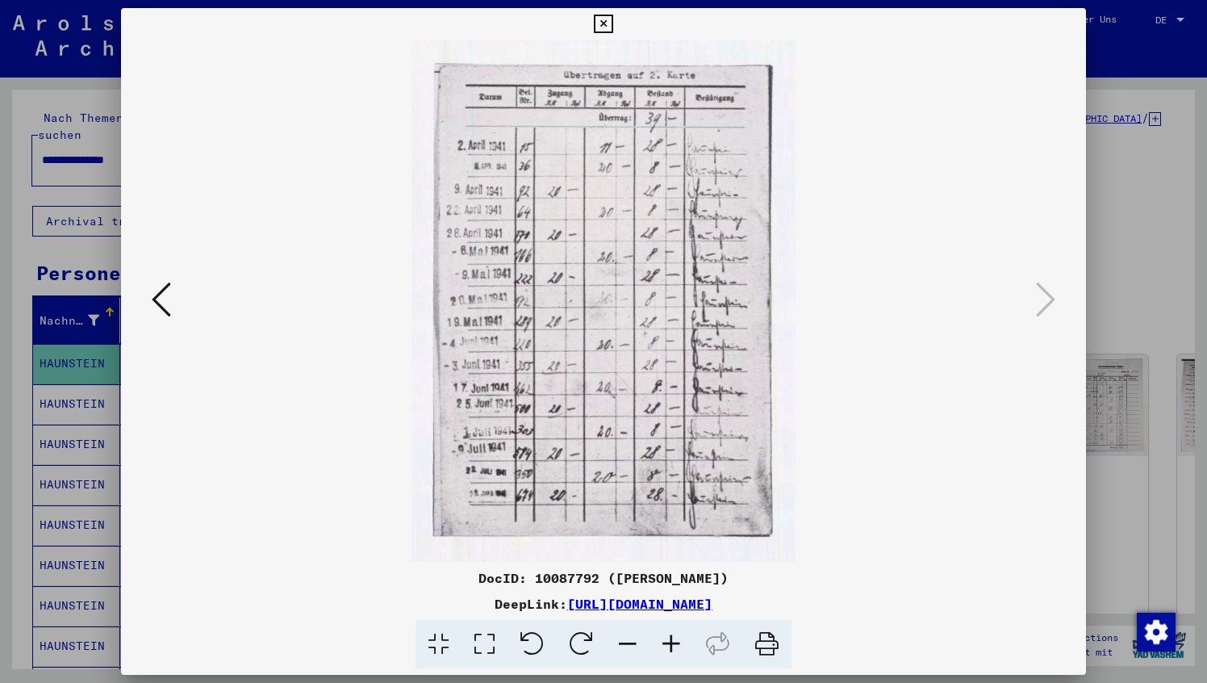
click at [165, 296] on icon at bounding box center [161, 299] width 19 height 39
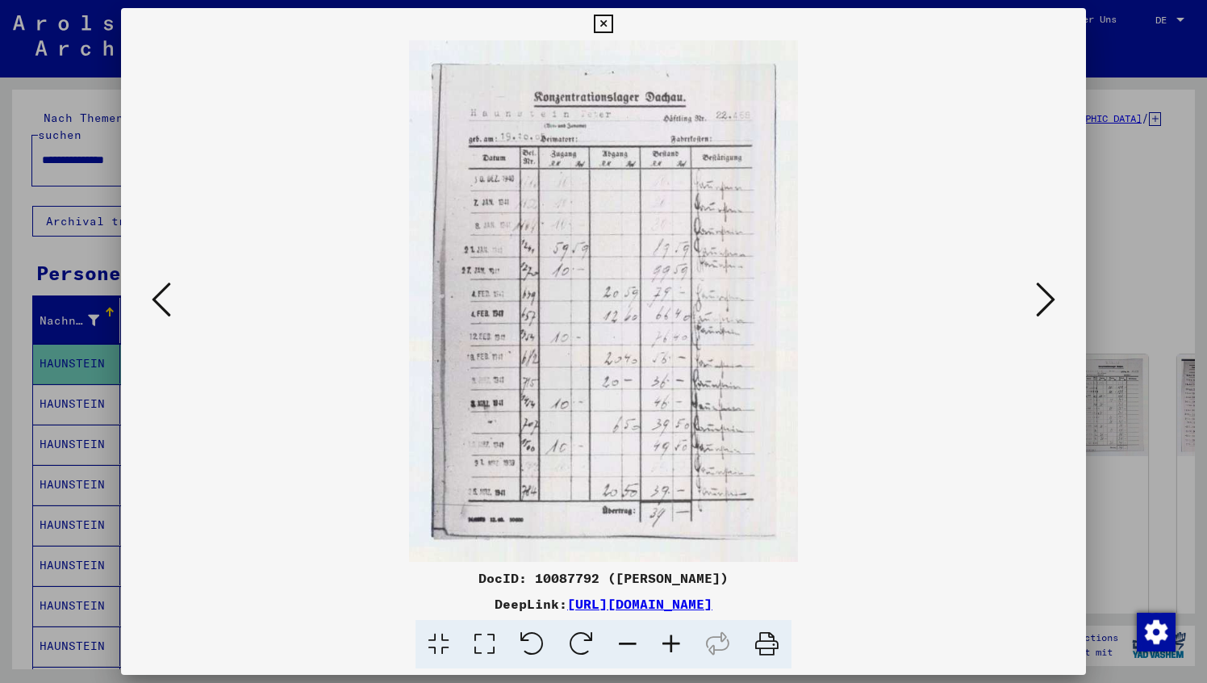
click at [165, 296] on icon at bounding box center [161, 299] width 19 height 39
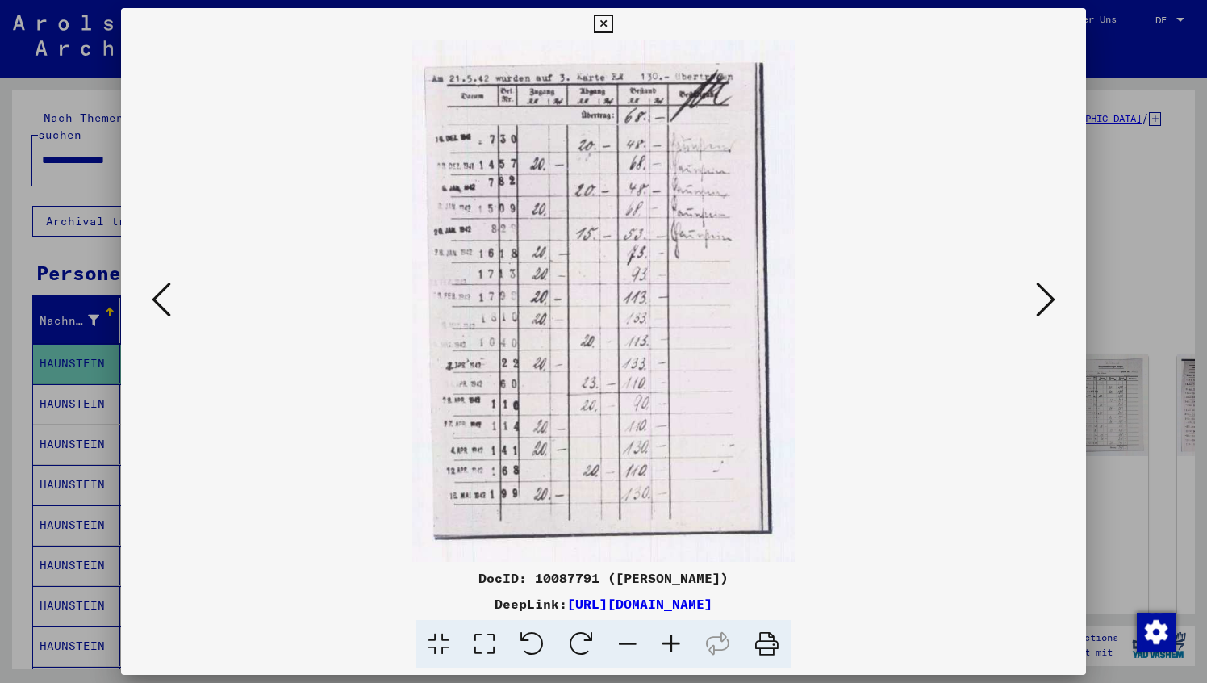
click at [165, 296] on icon at bounding box center [161, 299] width 19 height 39
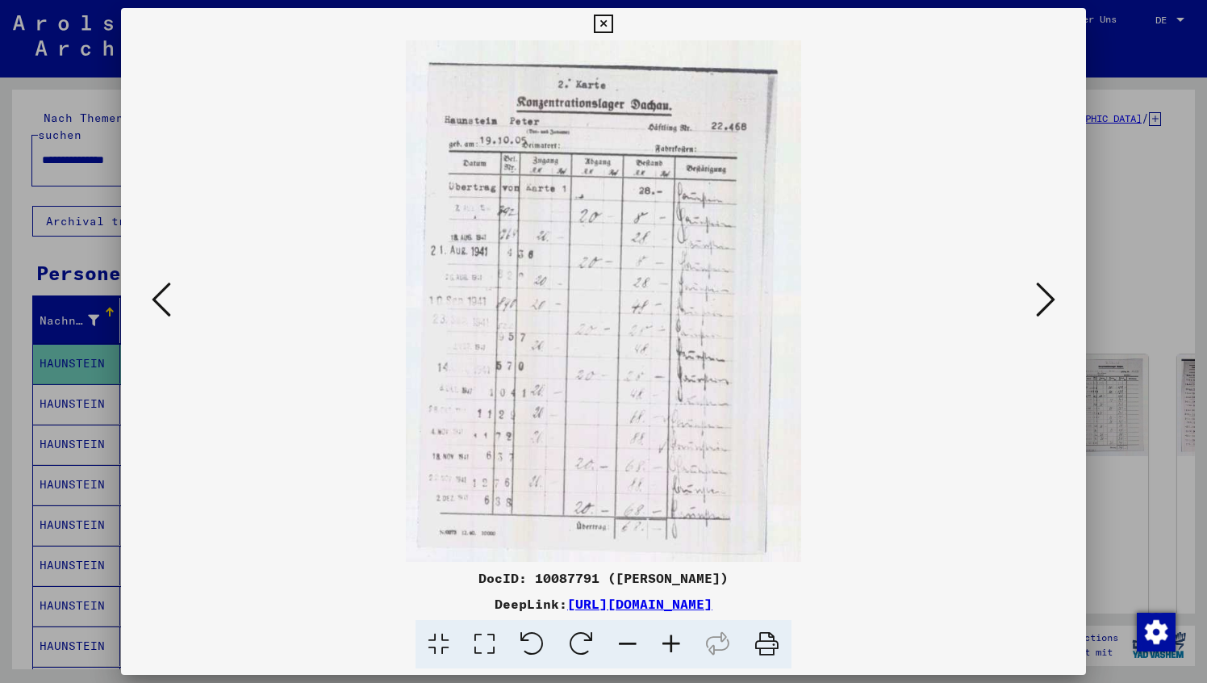
click at [165, 296] on icon at bounding box center [161, 299] width 19 height 39
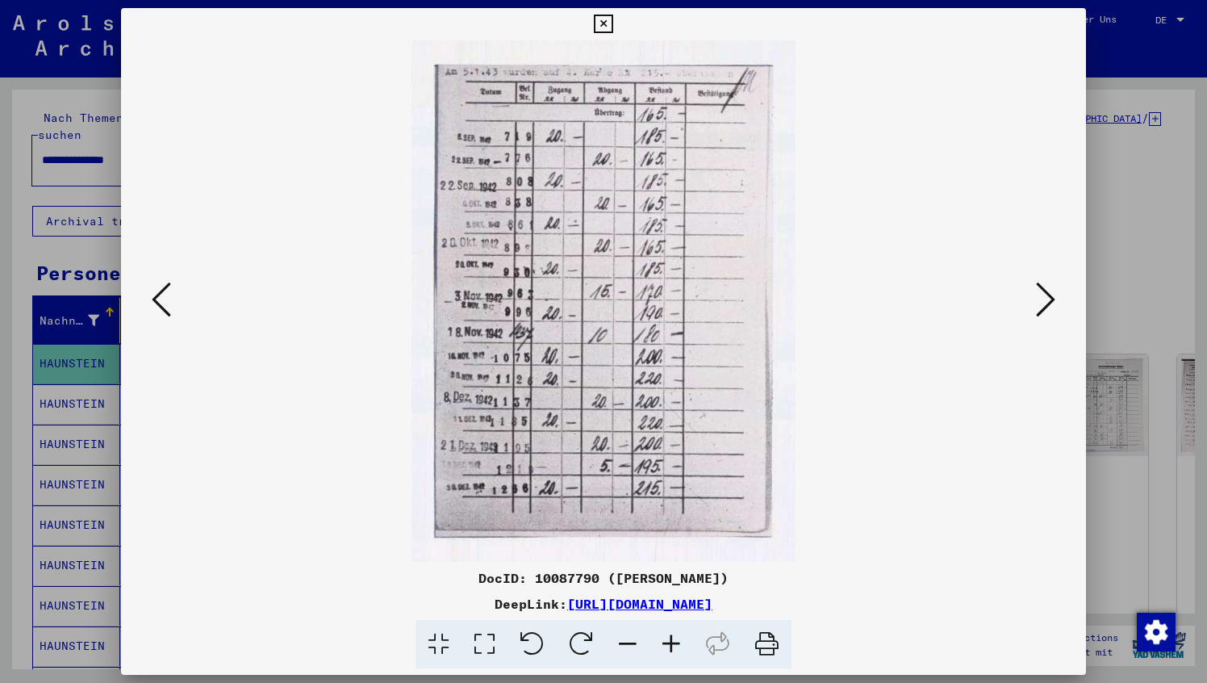
click at [44, 231] on div at bounding box center [603, 341] width 1207 height 683
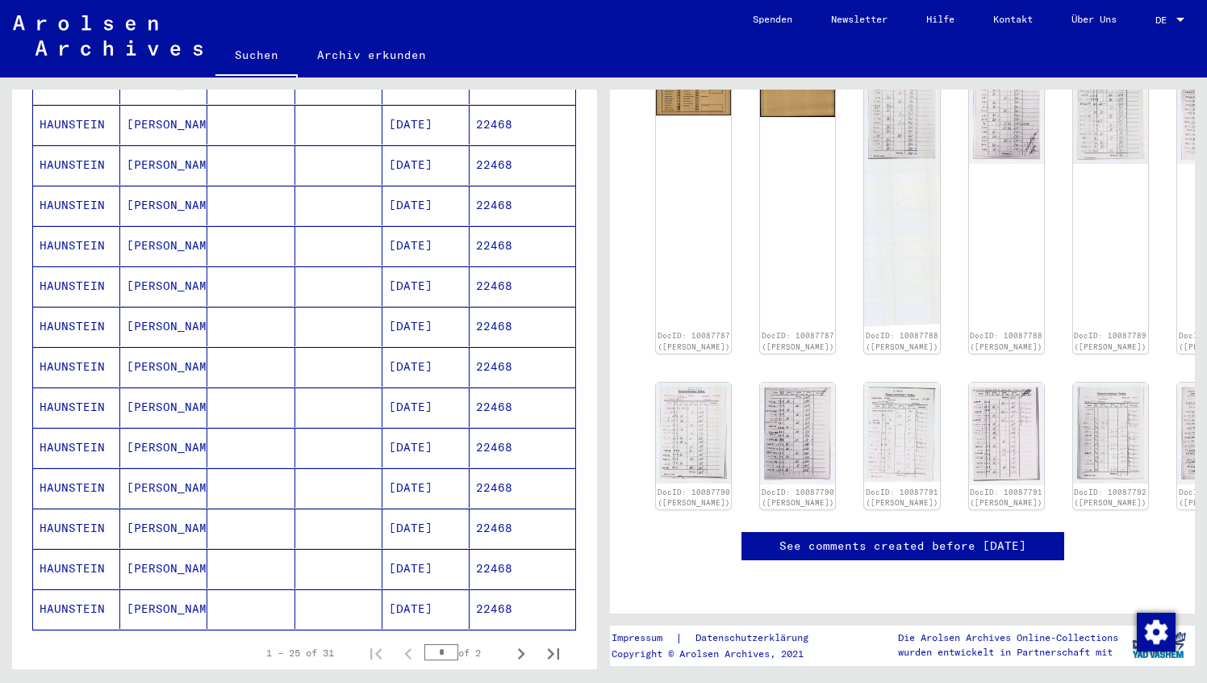
scroll to position [1066, 0]
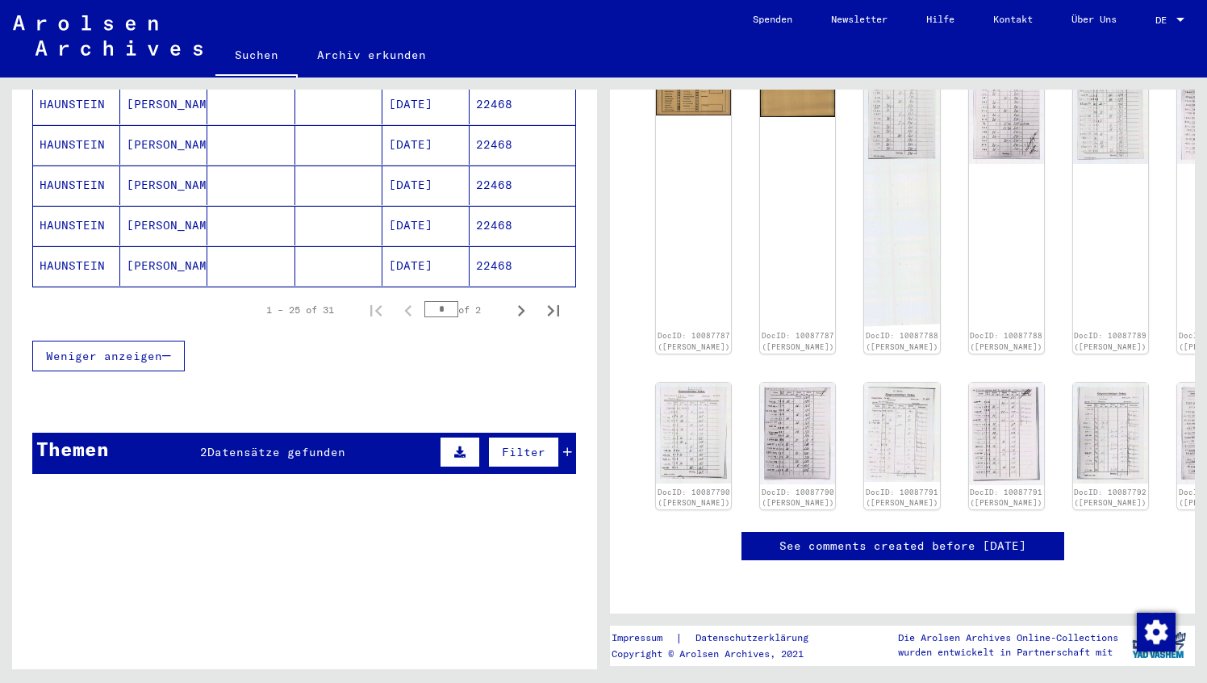
click at [230, 445] on span "Datensätze gefunden" at bounding box center [276, 452] width 138 height 15
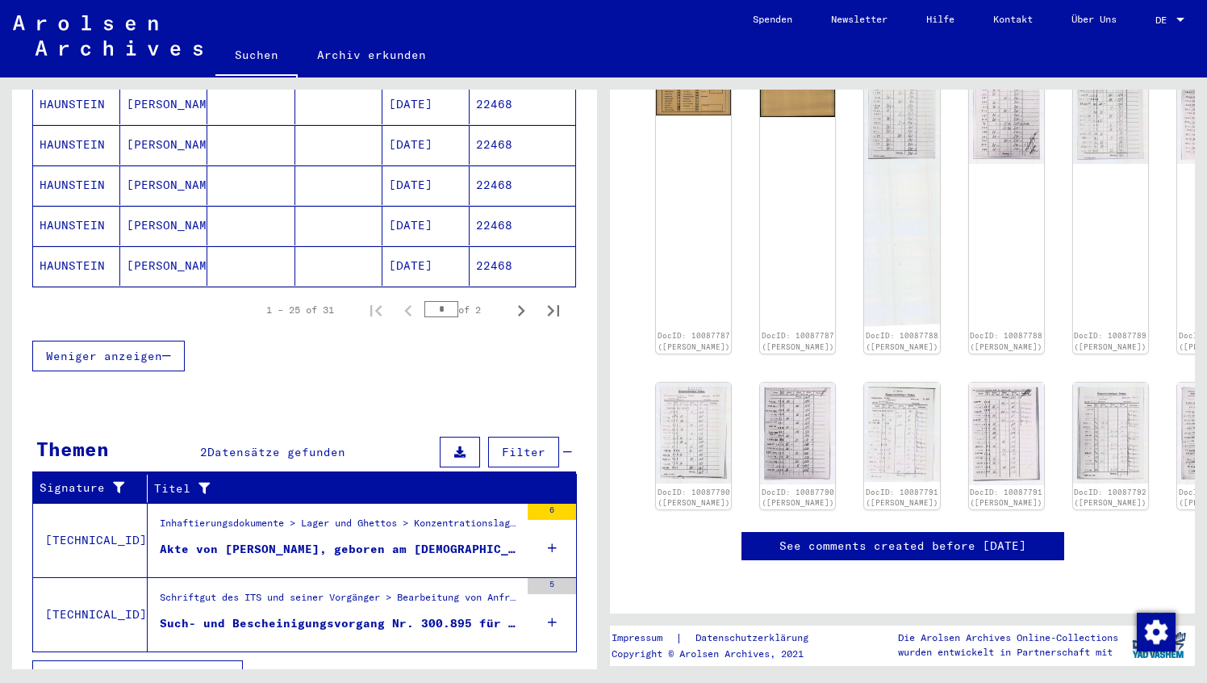
scroll to position [1079, 0]
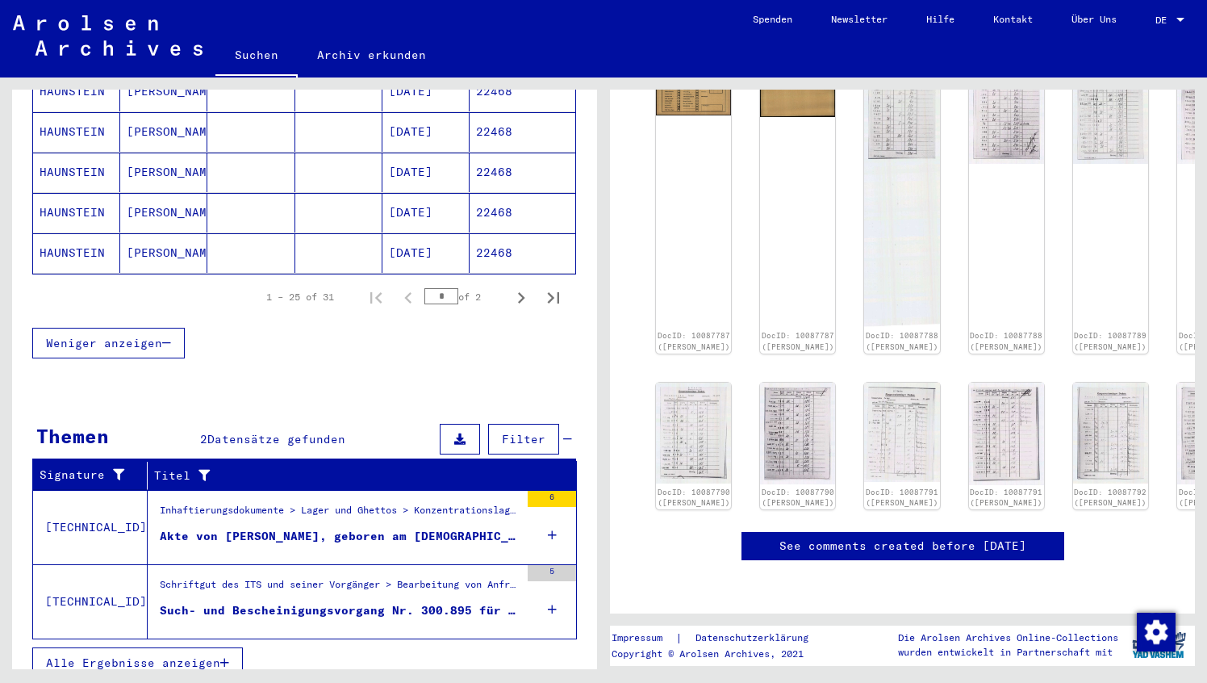
click at [372, 528] on div "Akte von [PERSON_NAME], geboren am [DEMOGRAPHIC_DATA]" at bounding box center [340, 536] width 360 height 17
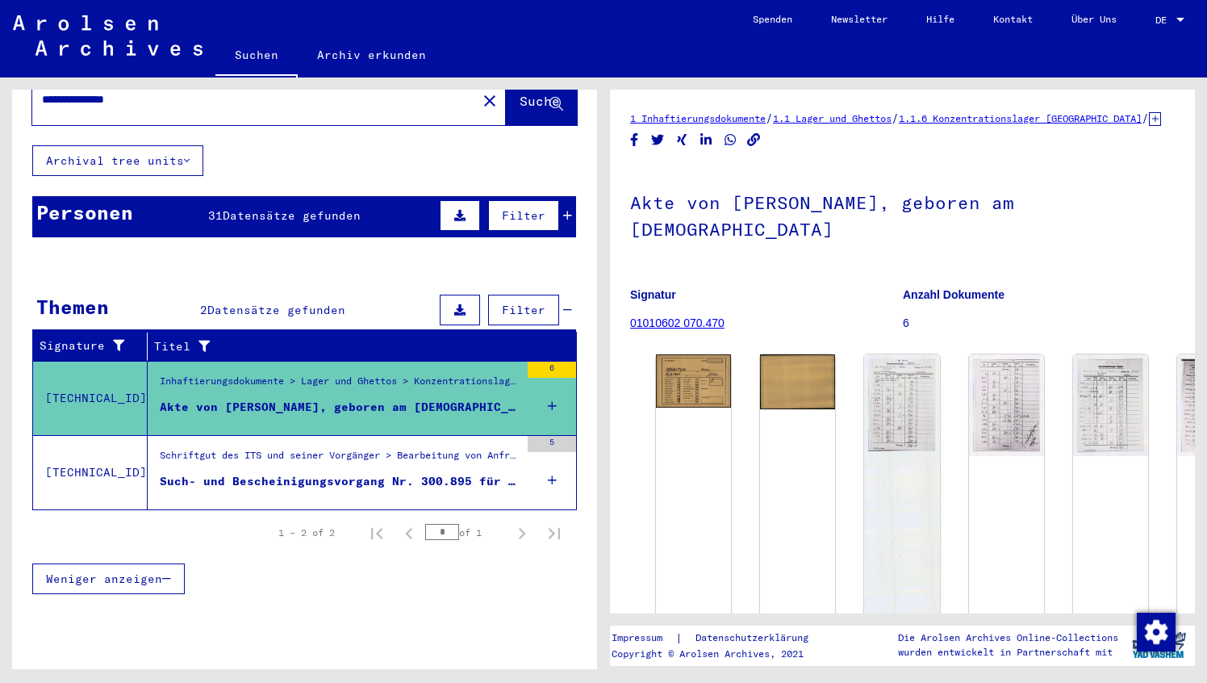
scroll to position [59, 0]
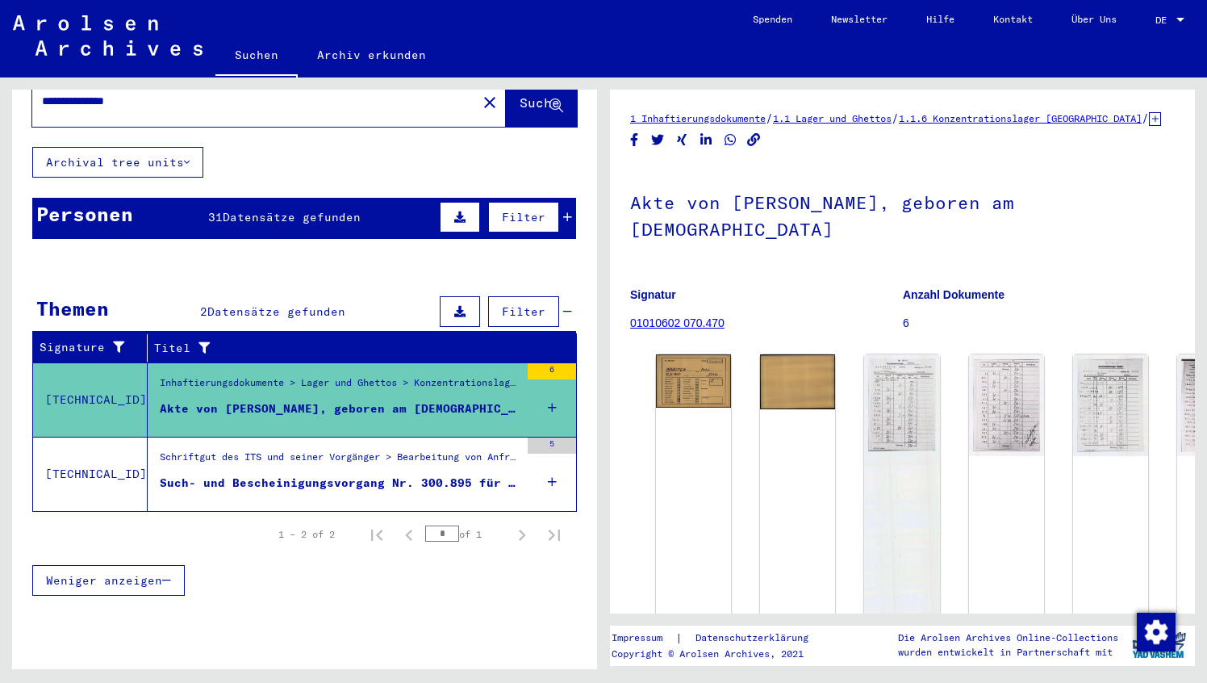
click at [330, 475] on div "Such- und Bescheinigungsvorgang Nr. 300.895 für [PERSON_NAME] geboren [DEMOGRAP…" at bounding box center [340, 483] width 360 height 17
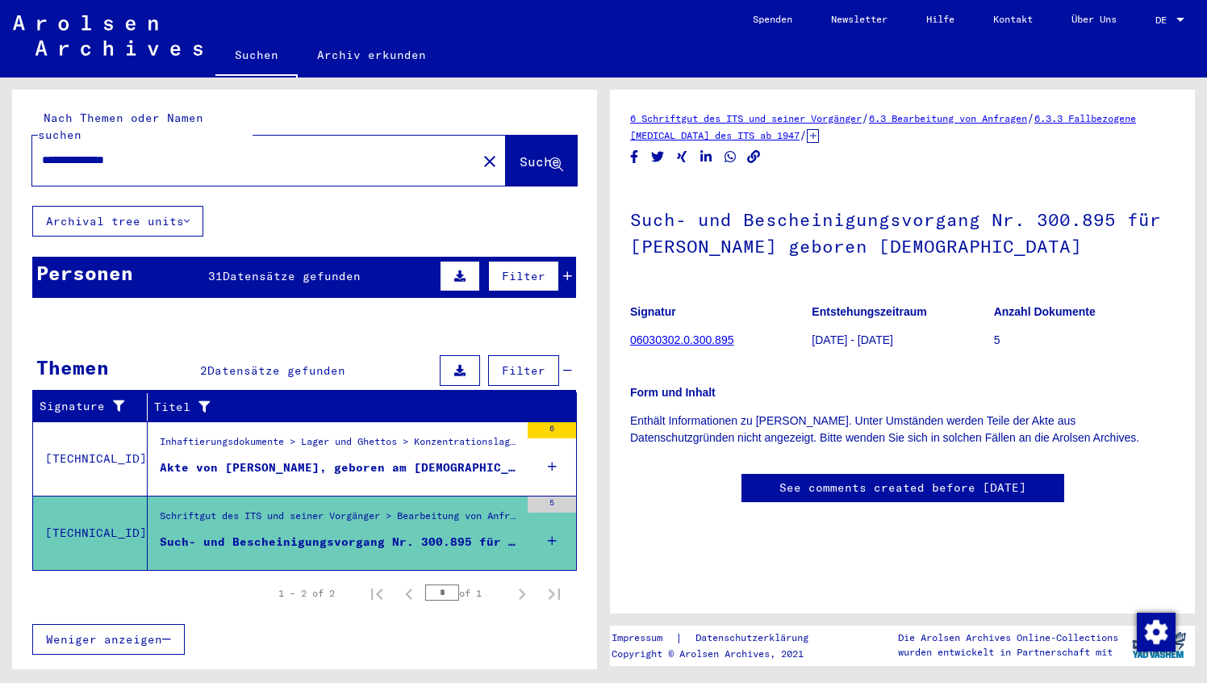
click at [301, 269] on span "Datensätze gefunden" at bounding box center [292, 276] width 138 height 15
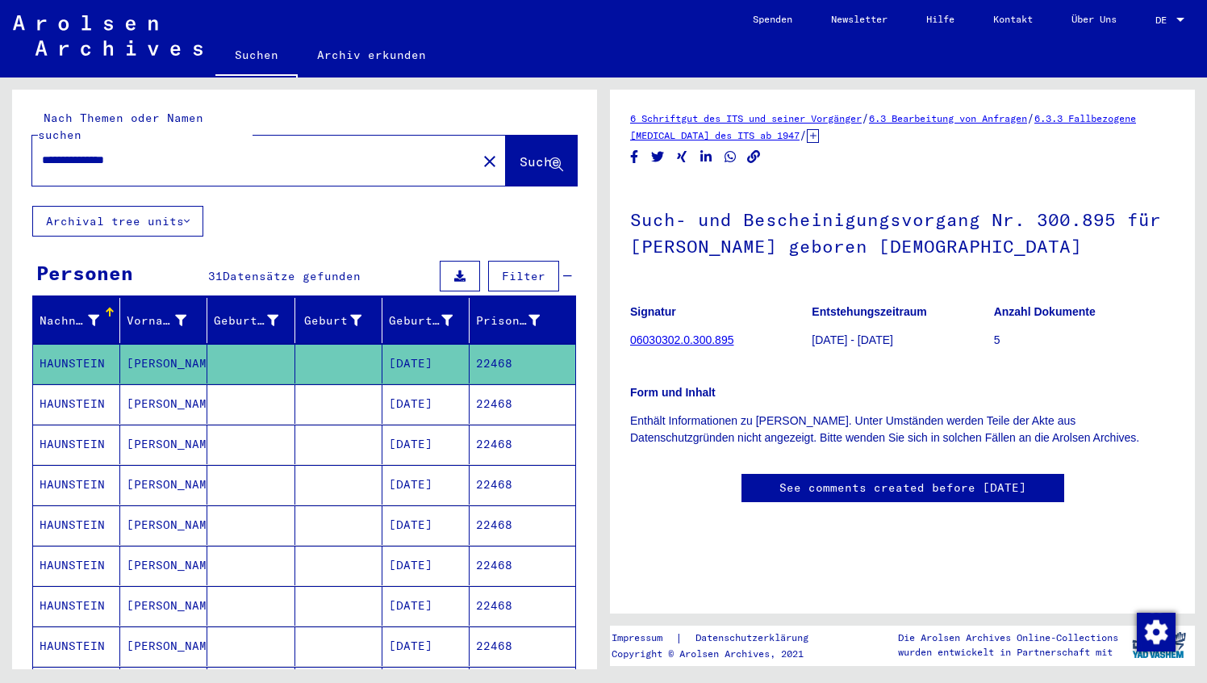
click at [58, 386] on mat-cell "HAUNSTEIN" at bounding box center [76, 404] width 87 height 40
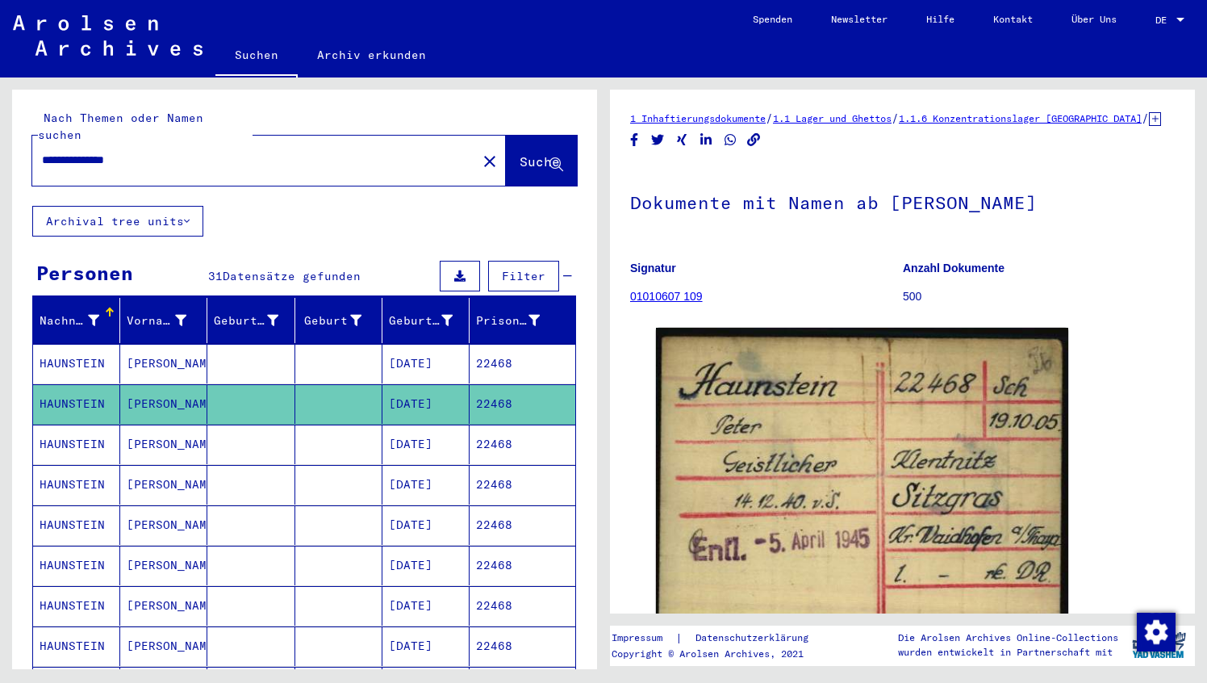
click at [78, 357] on mat-cell "HAUNSTEIN" at bounding box center [76, 364] width 87 height 40
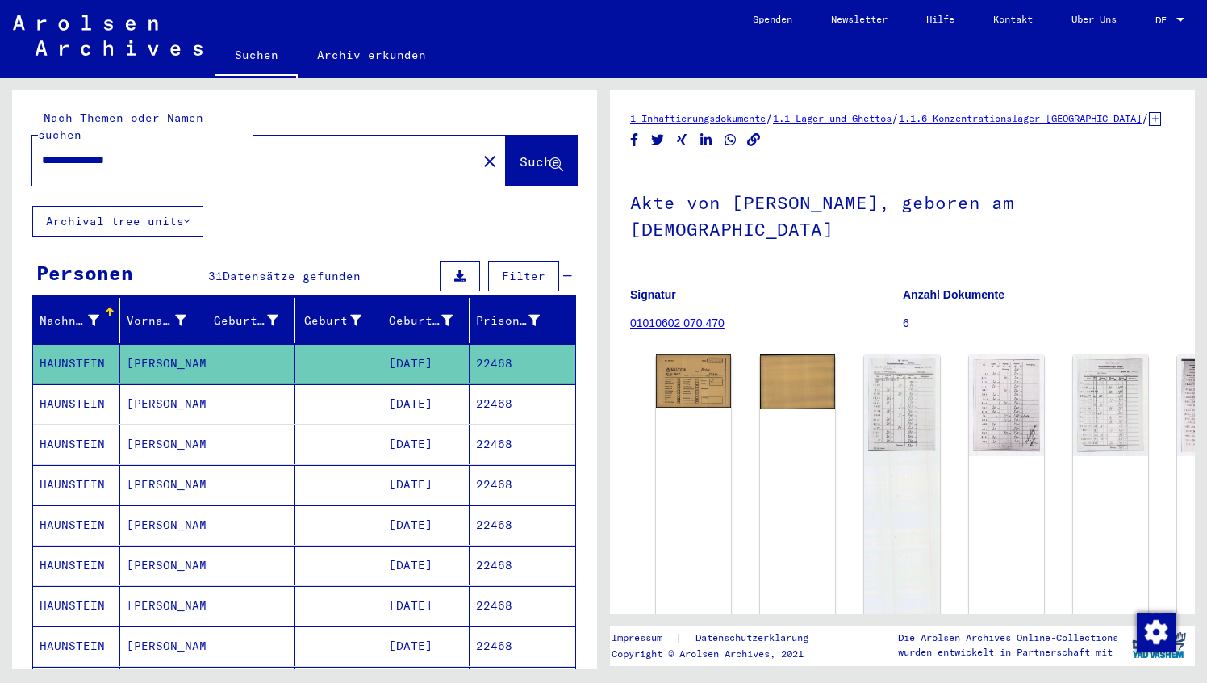
click at [82, 384] on mat-cell "HAUNSTEIN" at bounding box center [76, 404] width 87 height 40
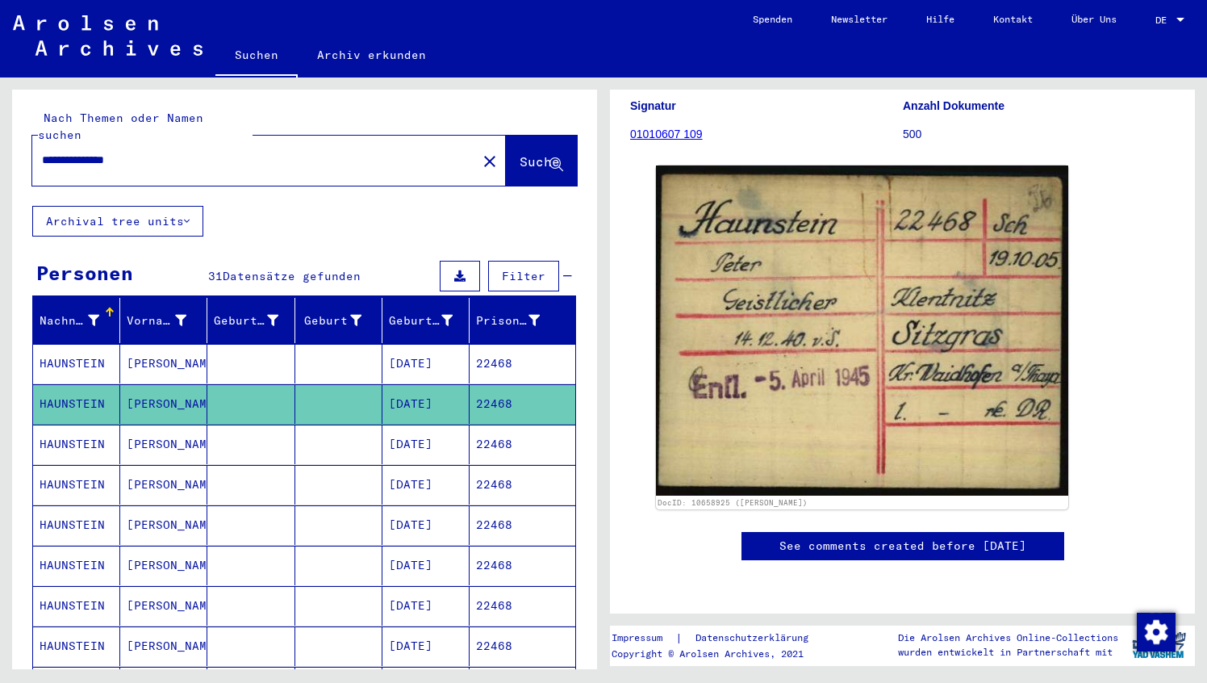
scroll to position [570, 0]
click at [67, 425] on mat-cell "HAUNSTEIN" at bounding box center [76, 445] width 87 height 40
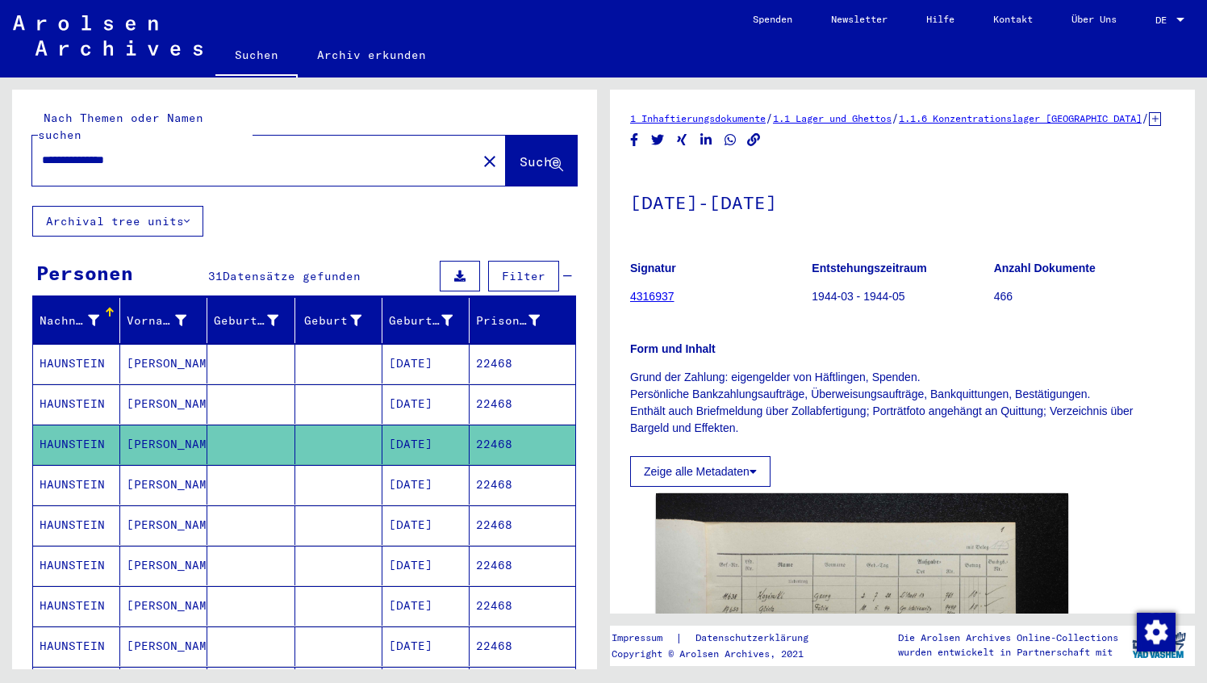
click at [69, 465] on mat-cell "HAUNSTEIN" at bounding box center [76, 485] width 87 height 40
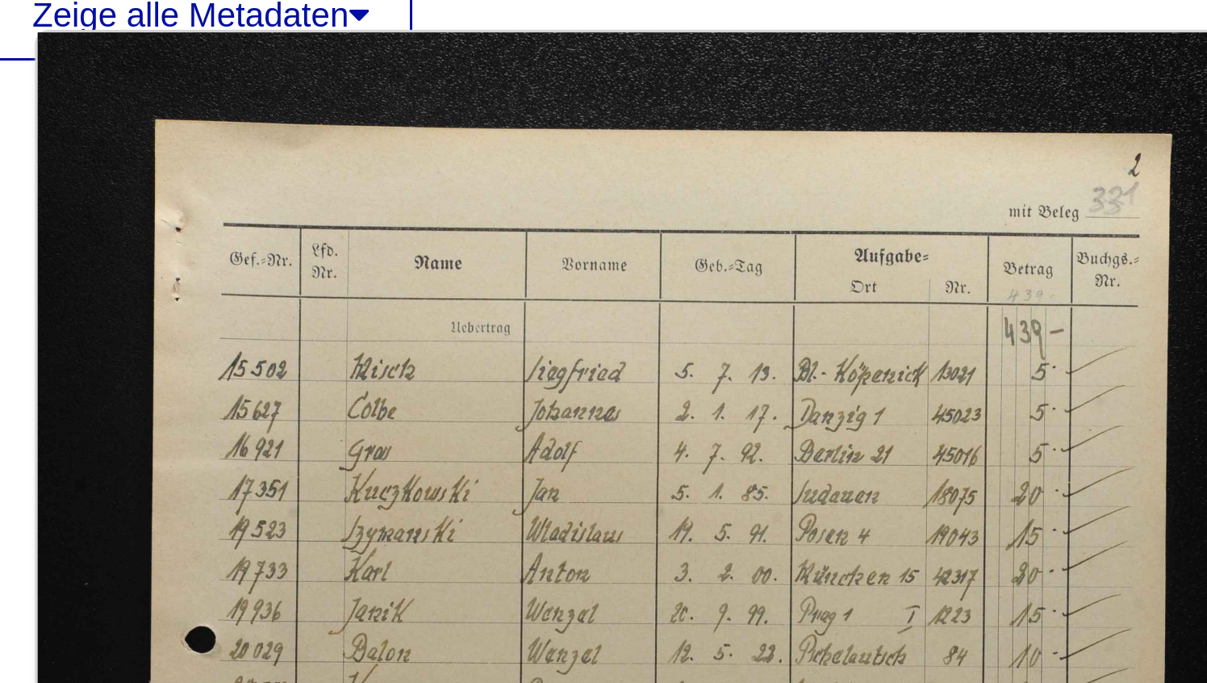
scroll to position [227, 0]
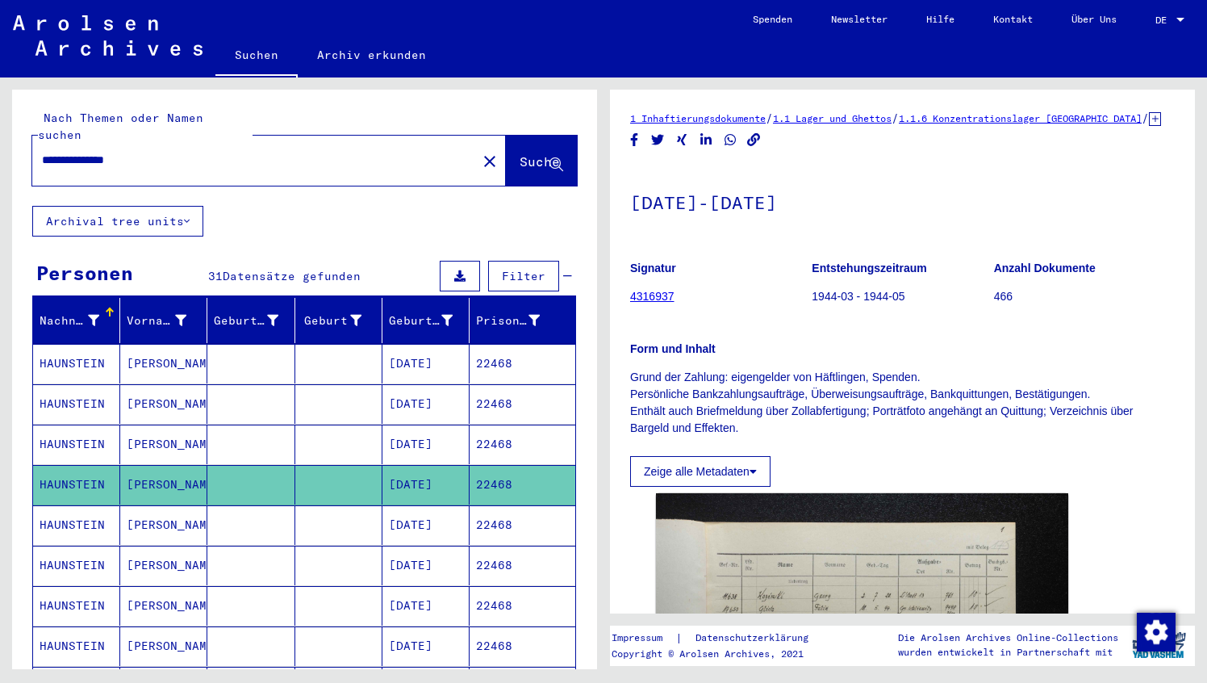
click at [91, 517] on mat-cell "HAUNSTEIN" at bounding box center [76, 525] width 87 height 40
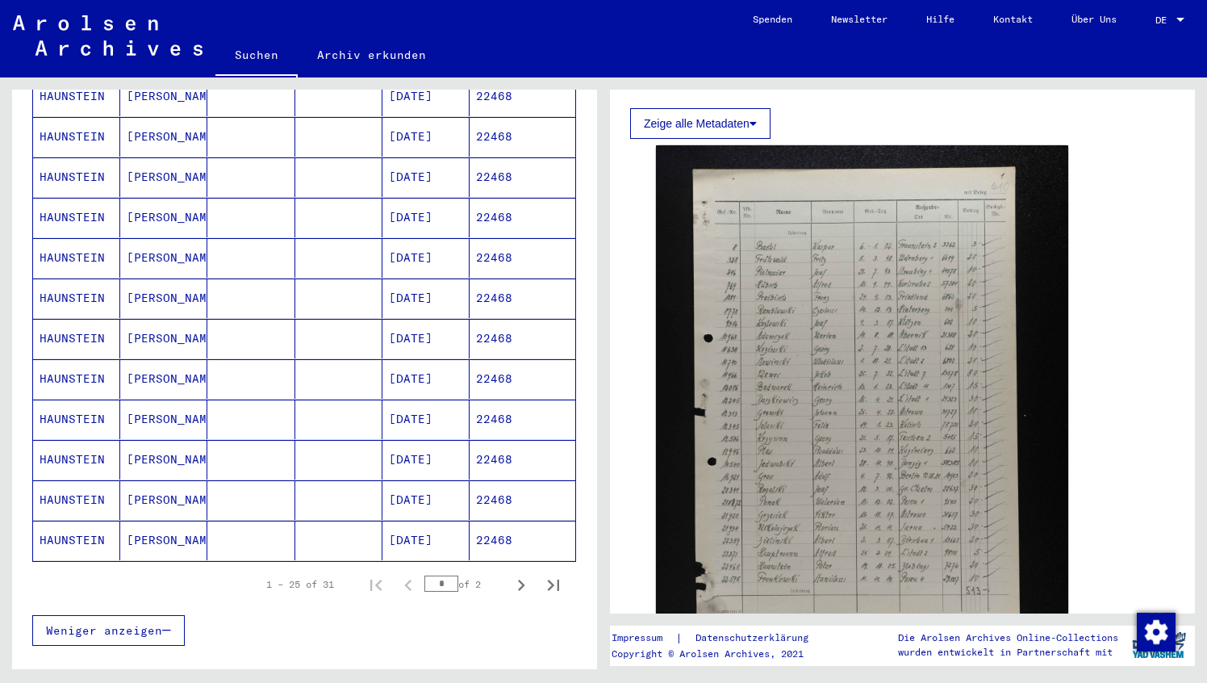
scroll to position [798, 0]
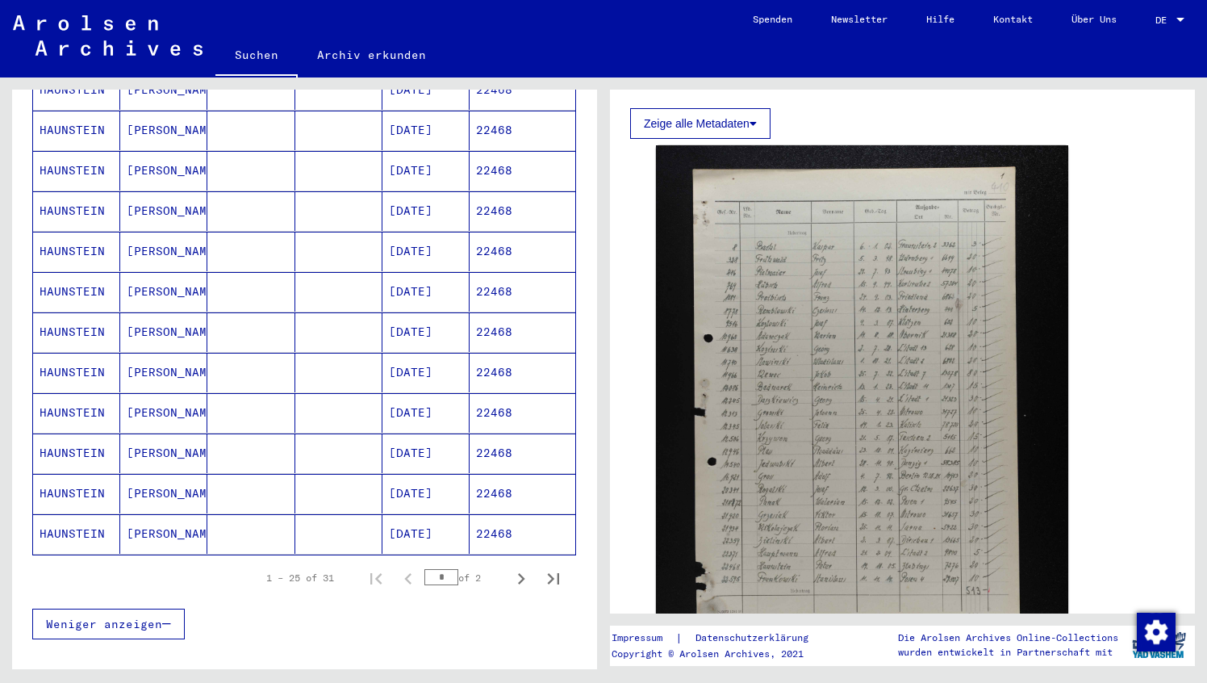
click at [170, 516] on mat-cell "[PERSON_NAME]" at bounding box center [163, 534] width 87 height 40
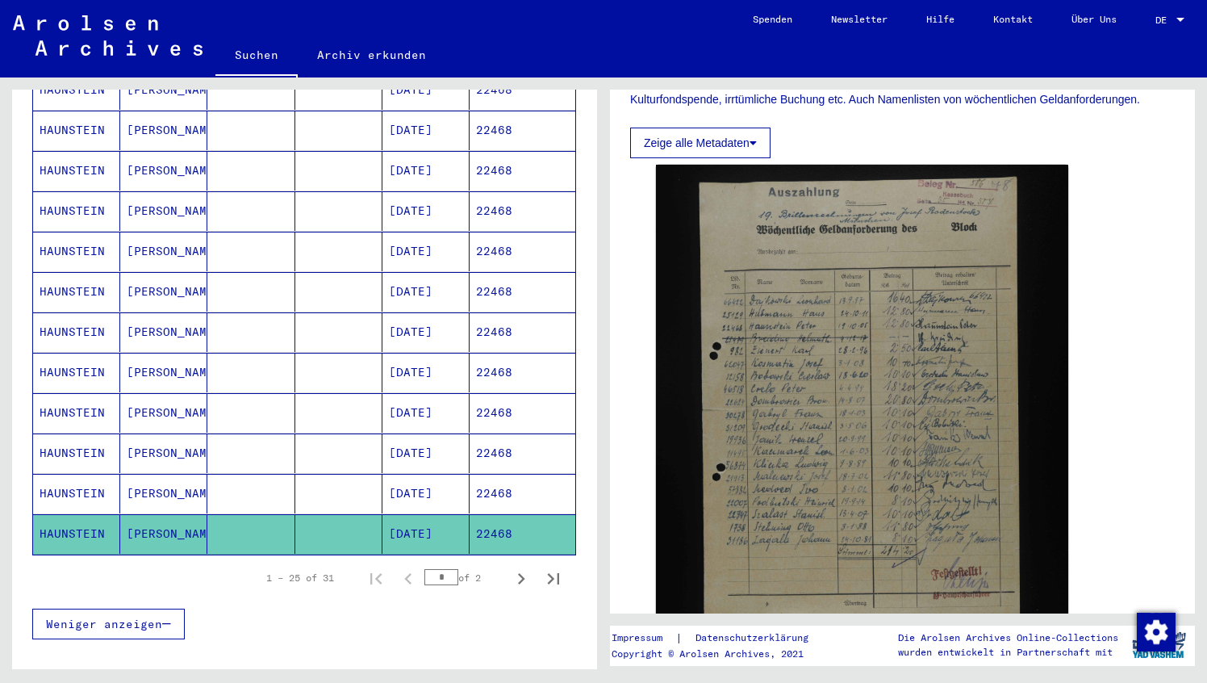
scroll to position [313, 0]
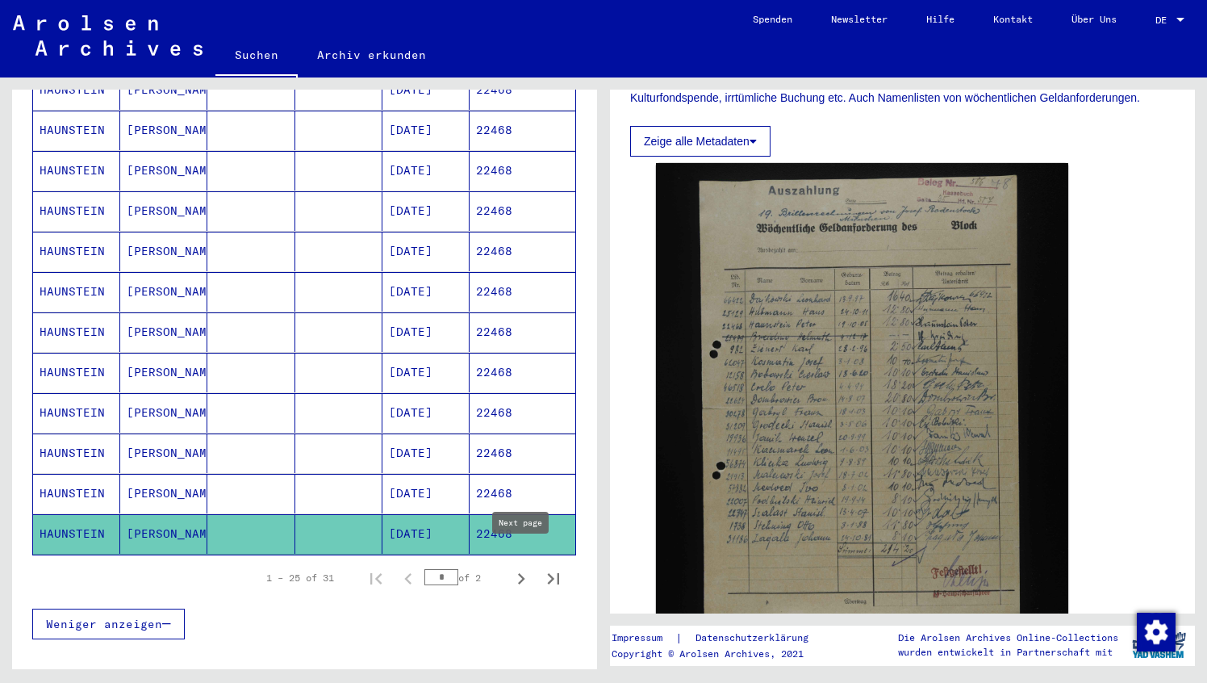
click at [520, 567] on icon "Next page" at bounding box center [521, 578] width 23 height 23
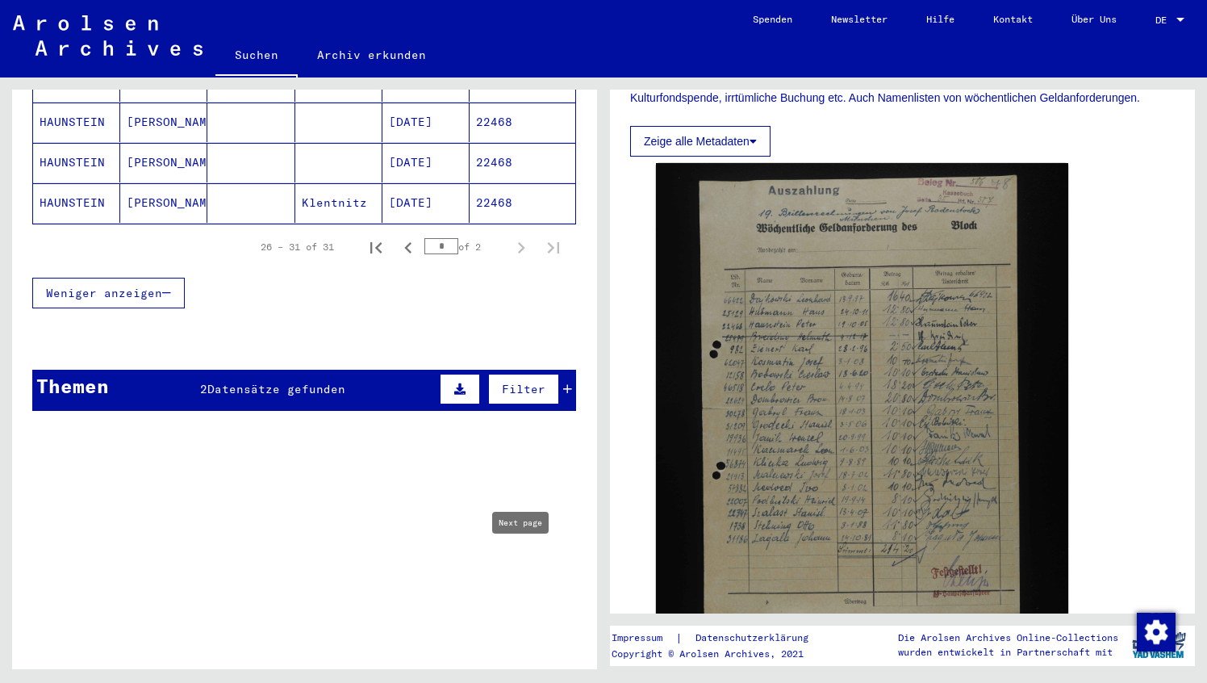
scroll to position [345, 0]
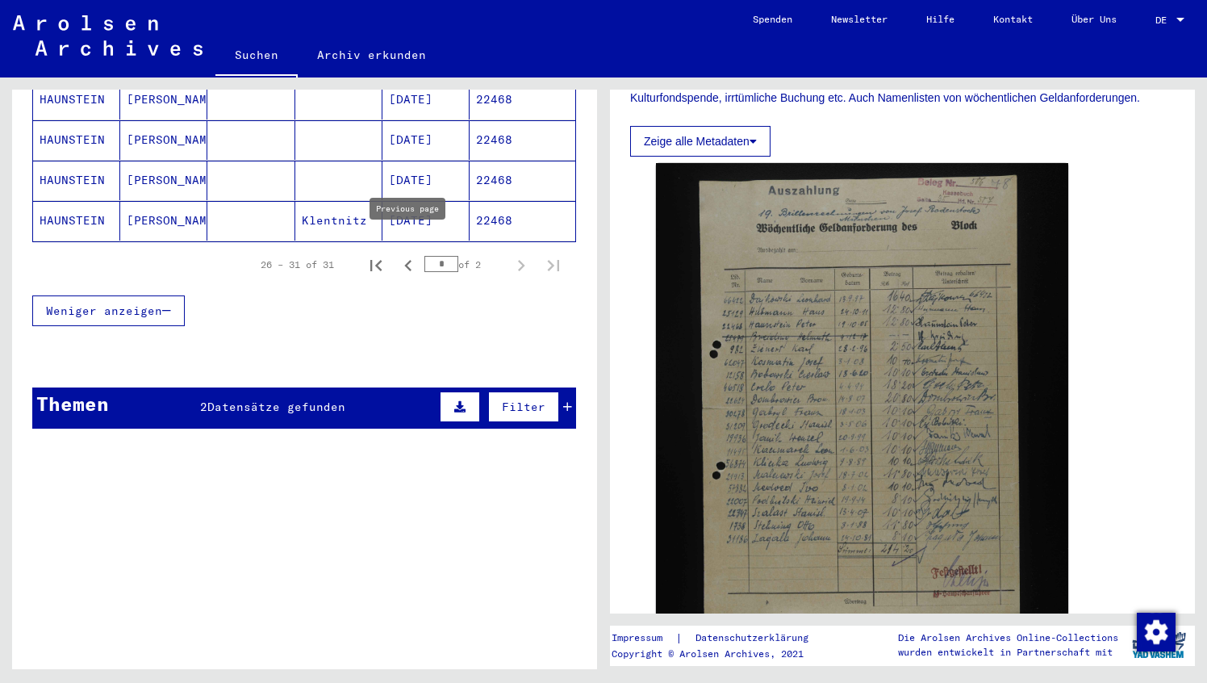
click at [402, 254] on icon "Previous page" at bounding box center [408, 265] width 23 height 23
type input "*"
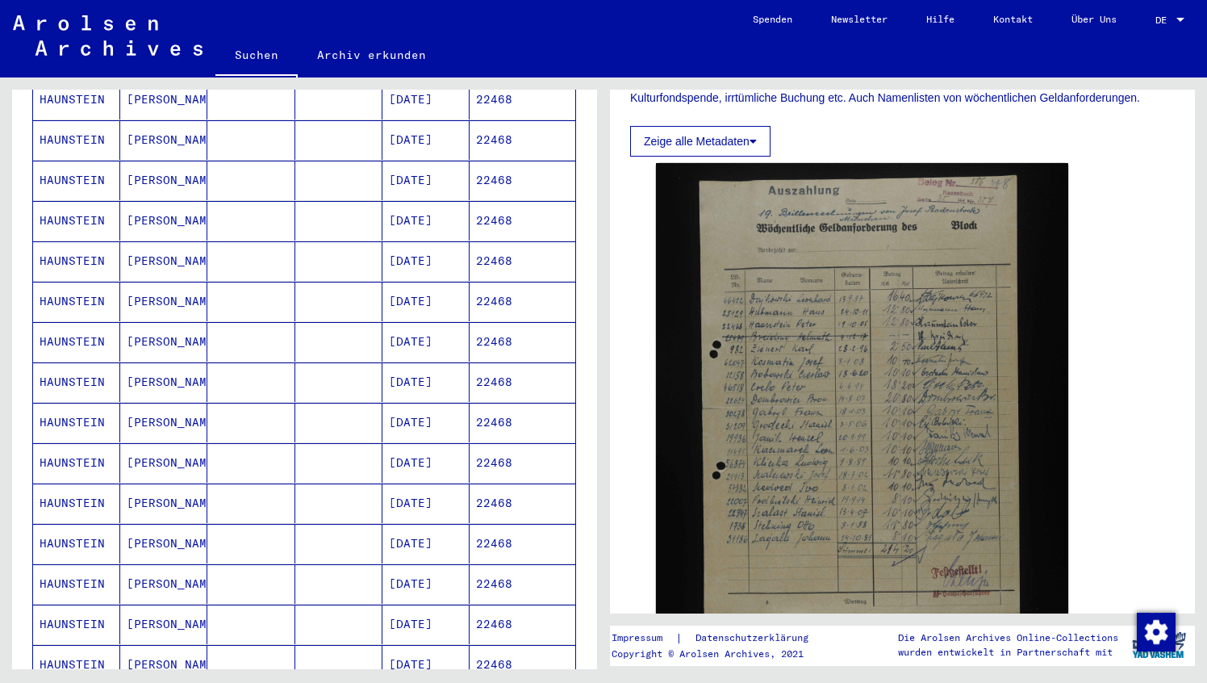
click at [144, 366] on mat-cell "[PERSON_NAME]" at bounding box center [163, 382] width 87 height 40
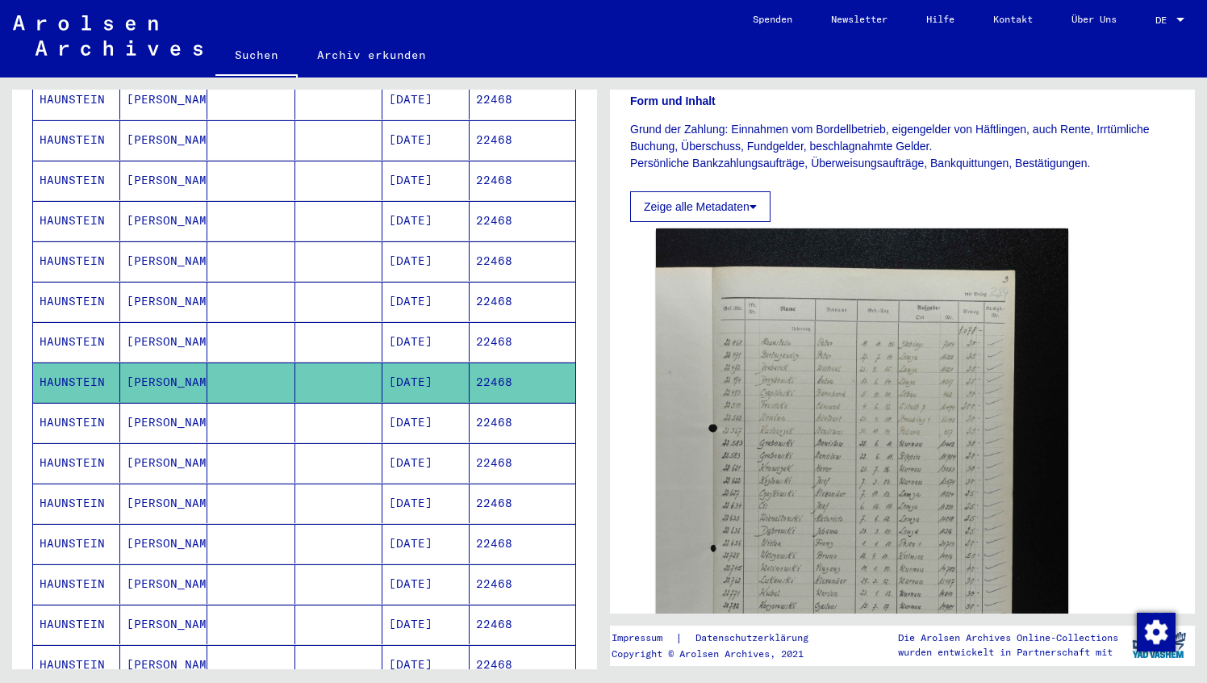
scroll to position [252, 0]
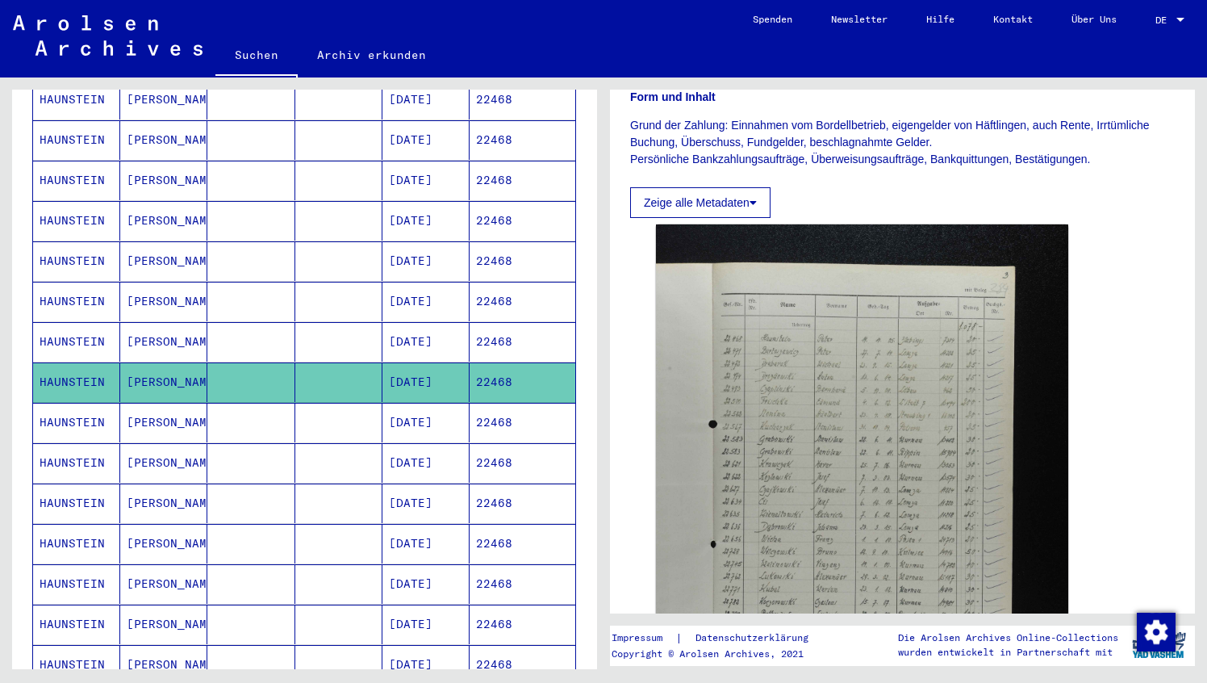
click at [154, 483] on mat-cell "[PERSON_NAME]" at bounding box center [163, 503] width 87 height 40
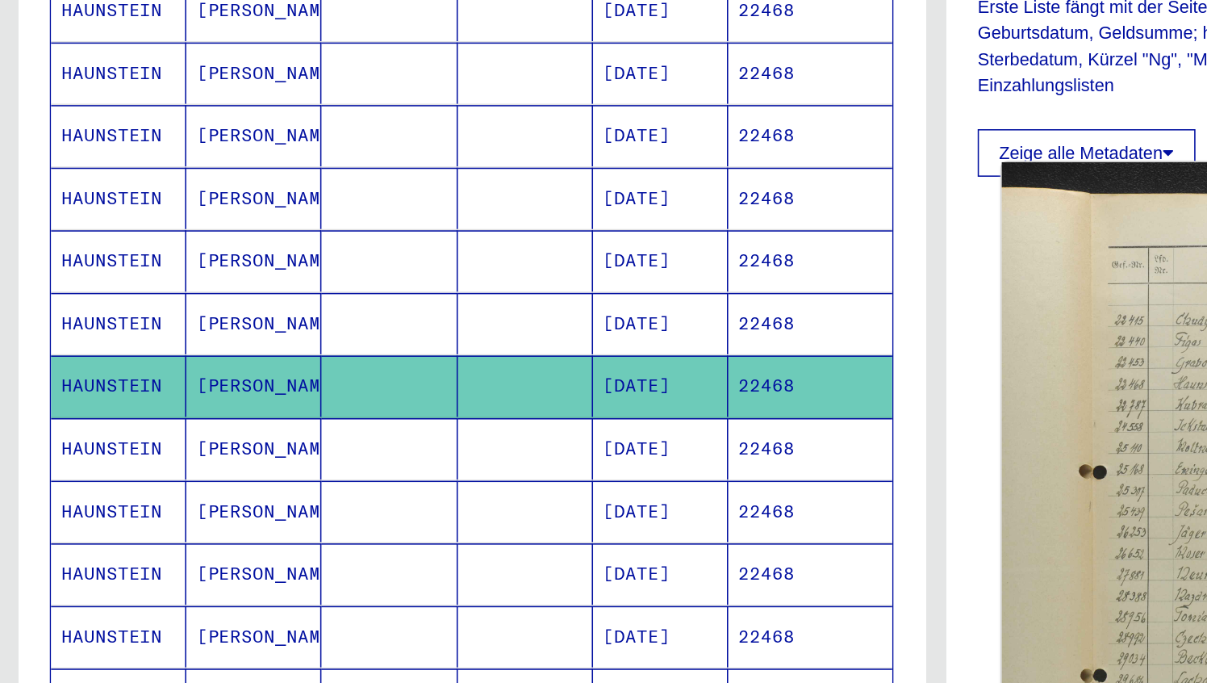
scroll to position [467, 0]
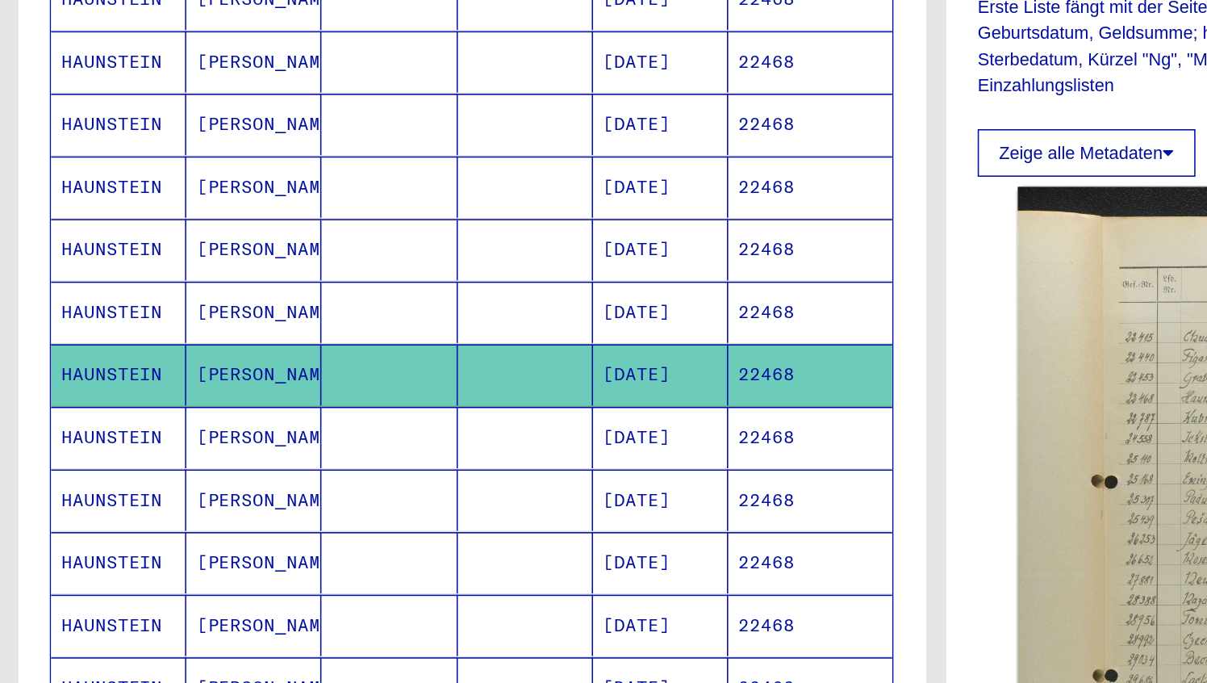
click at [82, 406] on mat-cell "HAUNSTEIN" at bounding box center [76, 421] width 87 height 40
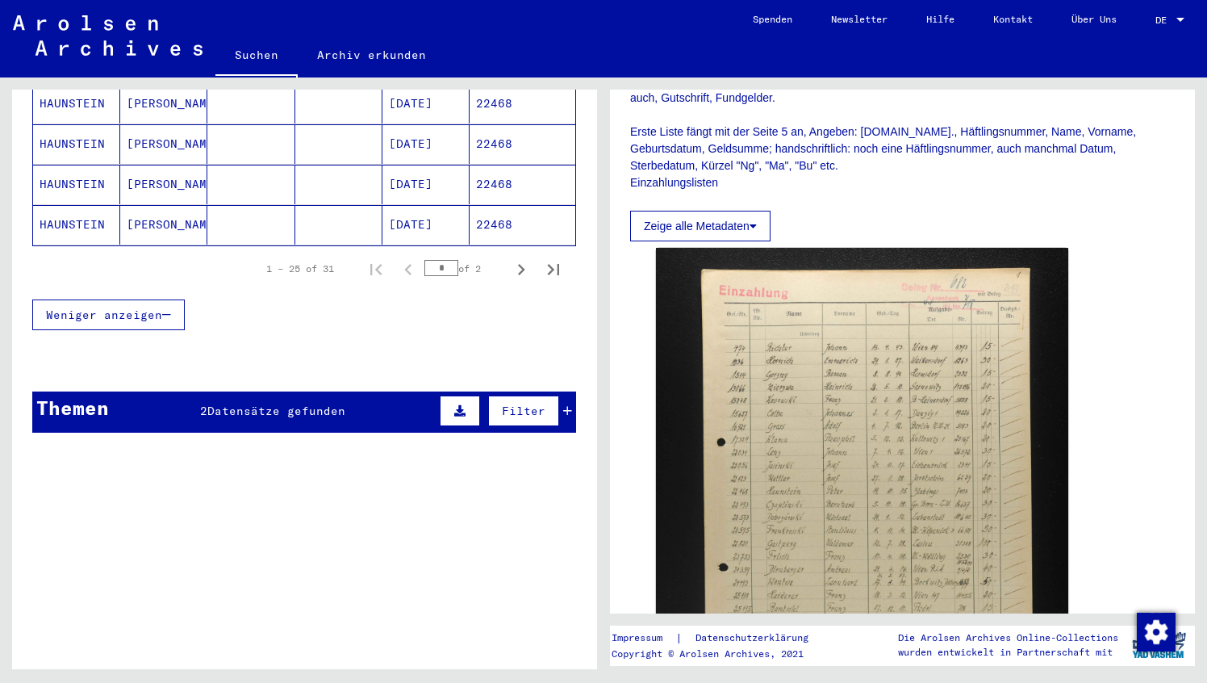
scroll to position [1111, 0]
